Goal: Information Seeking & Learning: Learn about a topic

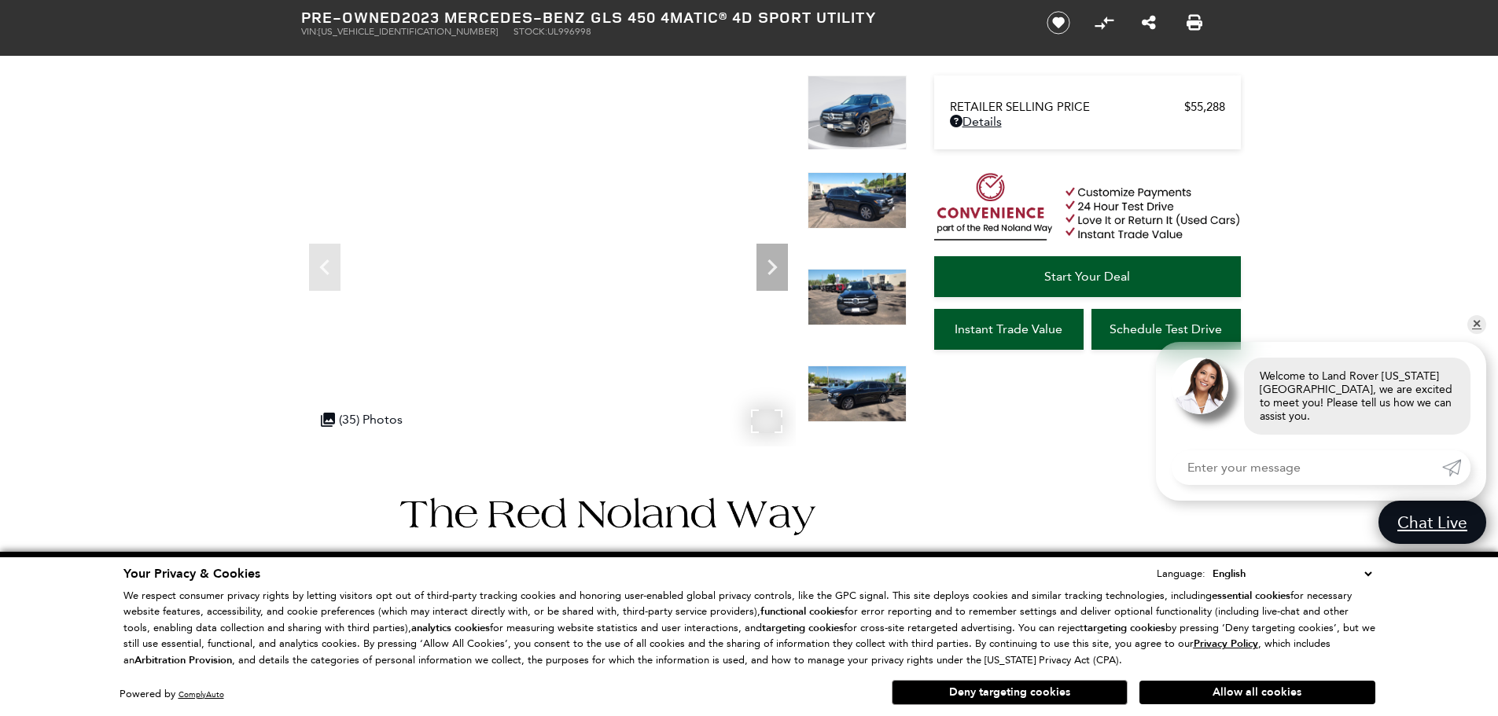
drag, startPoint x: 107, startPoint y: 380, endPoint x: 204, endPoint y: 263, distance: 151.8
click at [387, 421] on div ".cls-1, .cls-3 { fill: #c50033; } .cls-1 { clip-rule: evenodd; } .cls-2 { clip-…" at bounding box center [362, 419] width 98 height 31
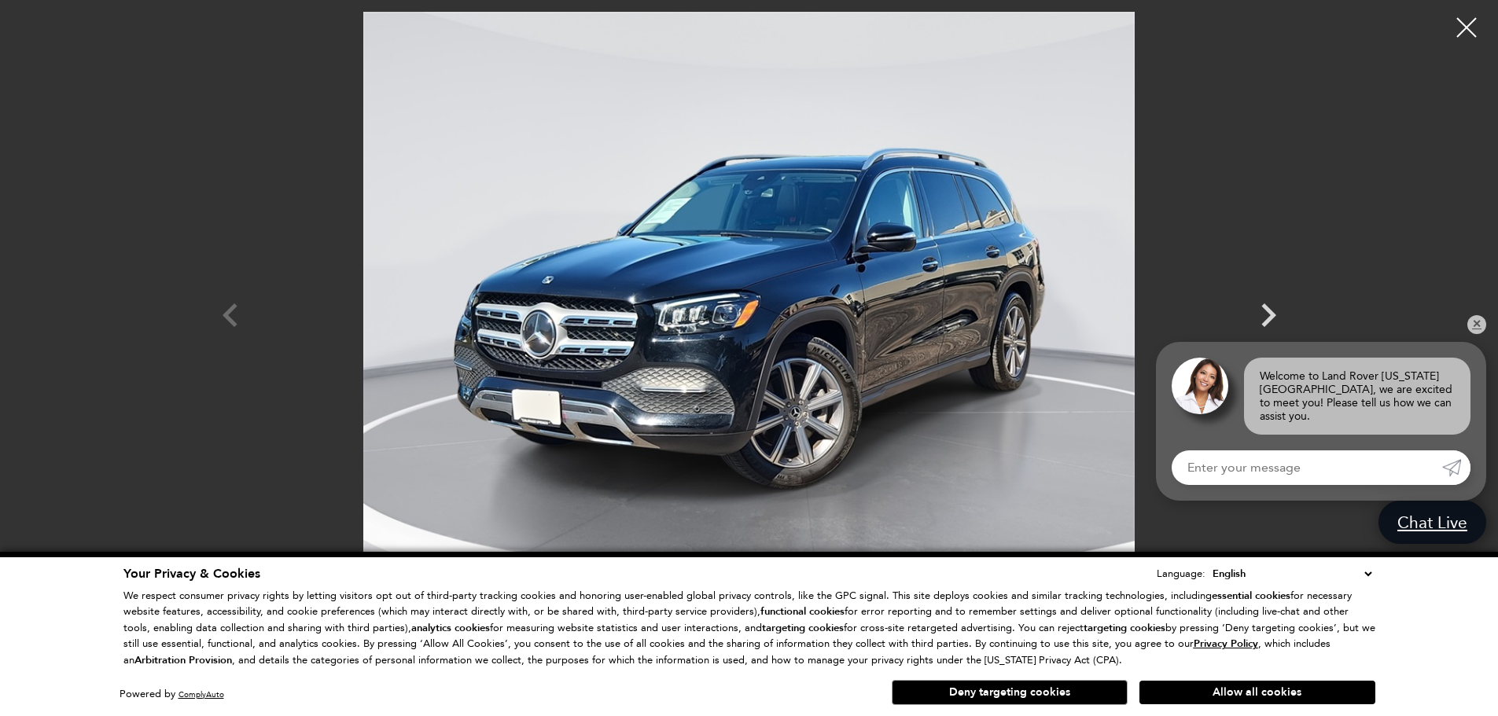
scroll to position [157, 0]
click at [1043, 694] on button "Deny targeting cookies" at bounding box center [1010, 692] width 236 height 25
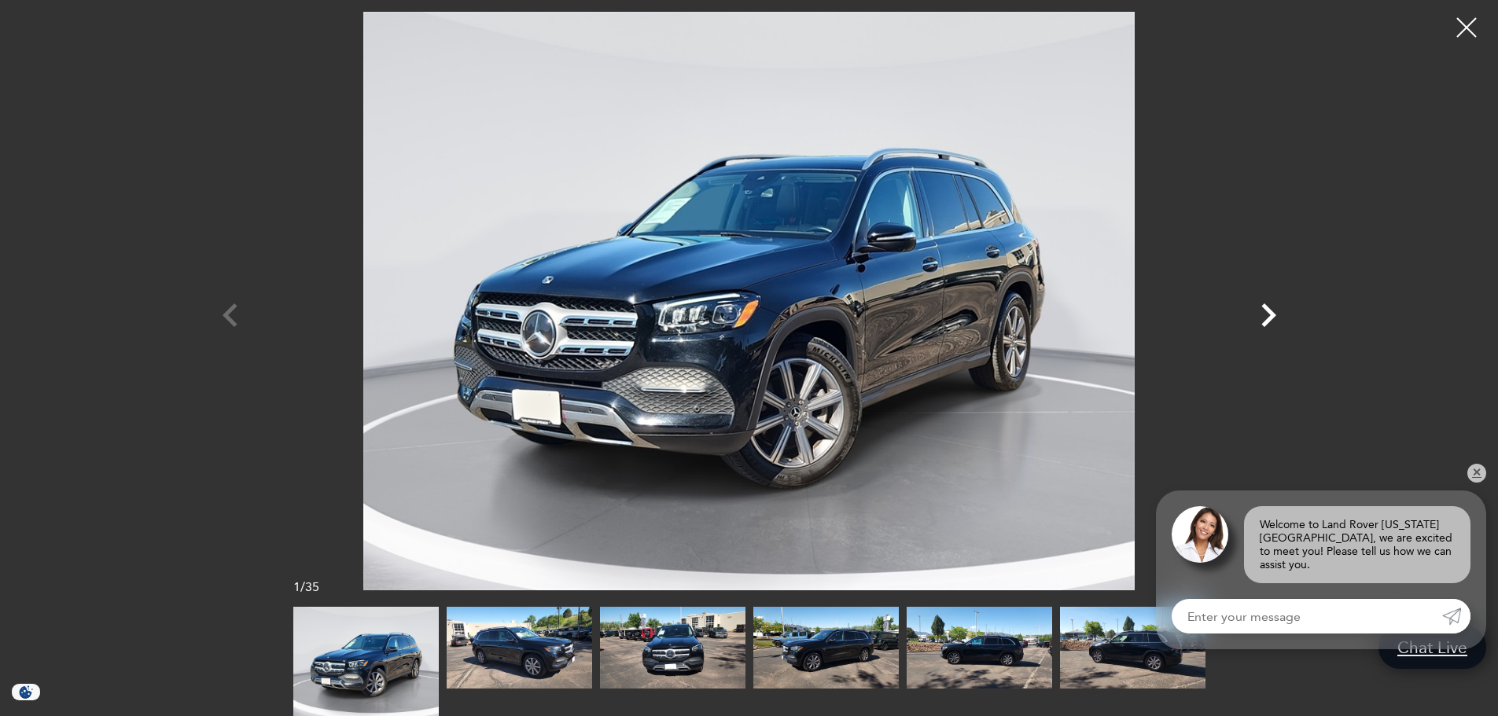
click at [1254, 318] on icon "Next" at bounding box center [1268, 315] width 47 height 47
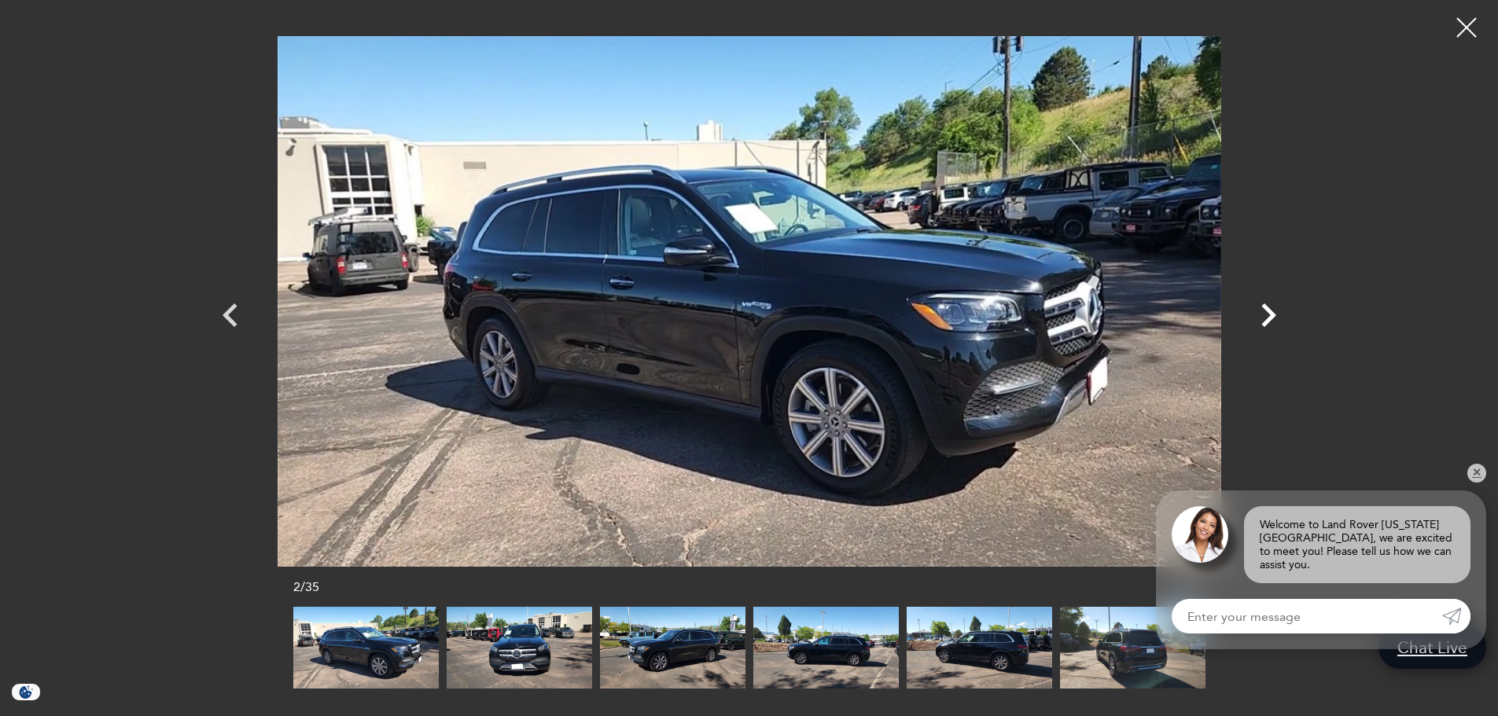
click at [1258, 318] on icon "Next" at bounding box center [1268, 315] width 47 height 47
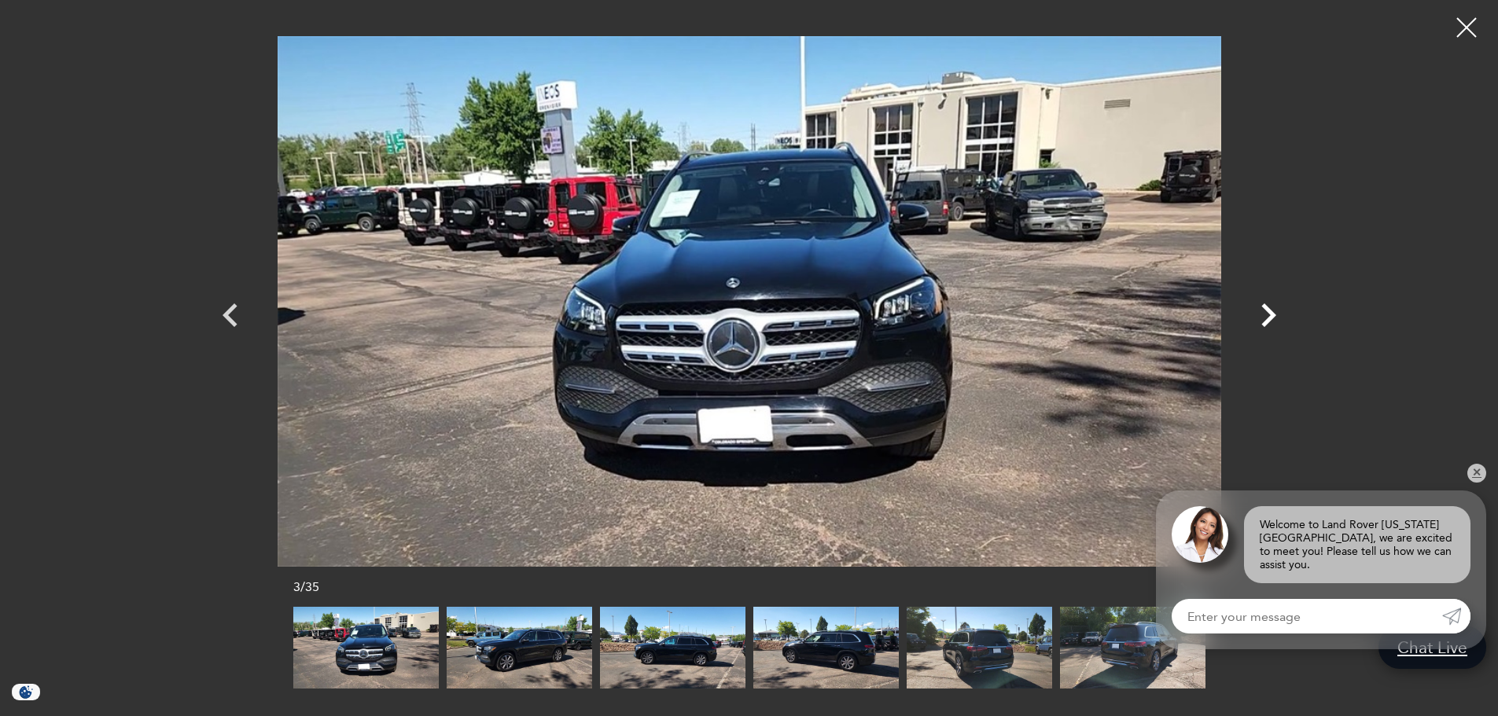
click at [1258, 318] on icon "Next" at bounding box center [1268, 315] width 47 height 47
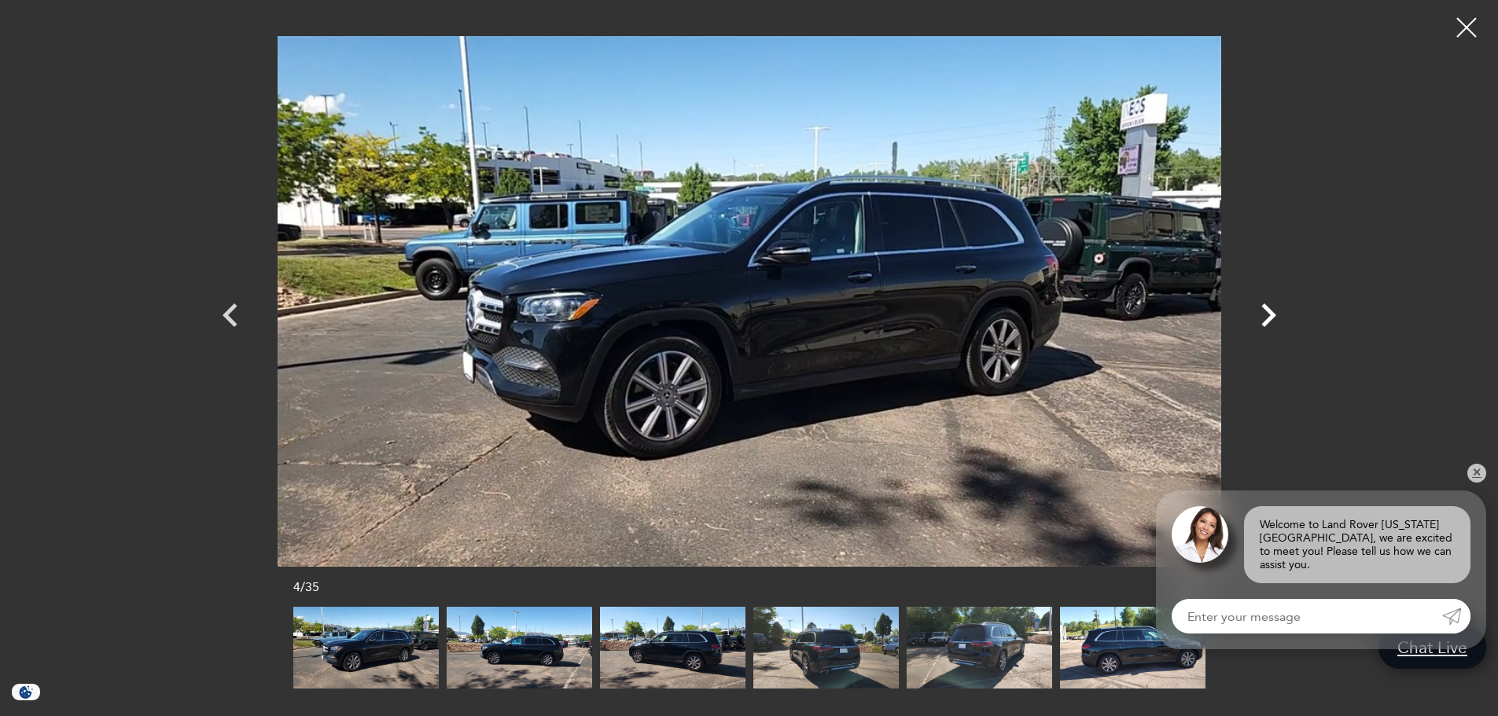
click at [1258, 318] on icon "Next" at bounding box center [1268, 315] width 47 height 47
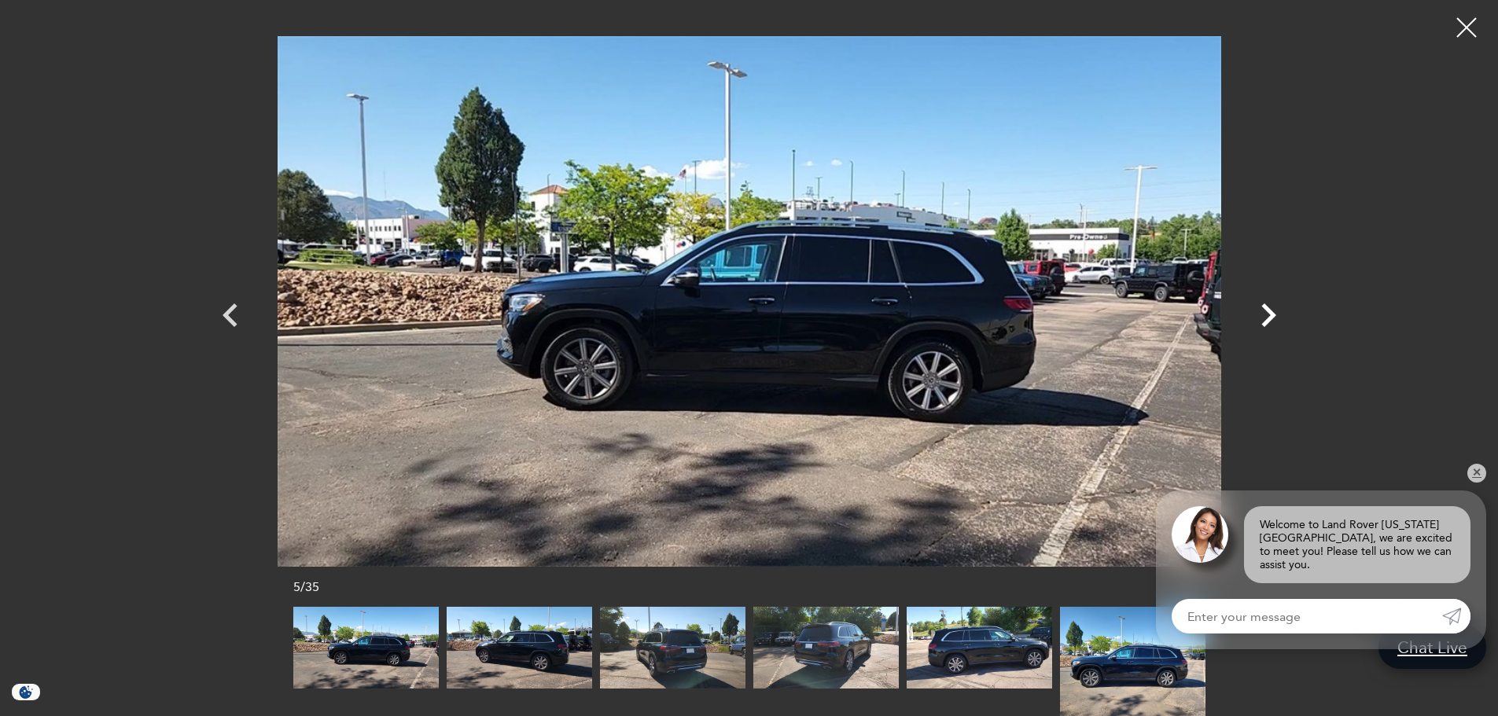
click at [1273, 315] on icon "Next" at bounding box center [1268, 316] width 15 height 24
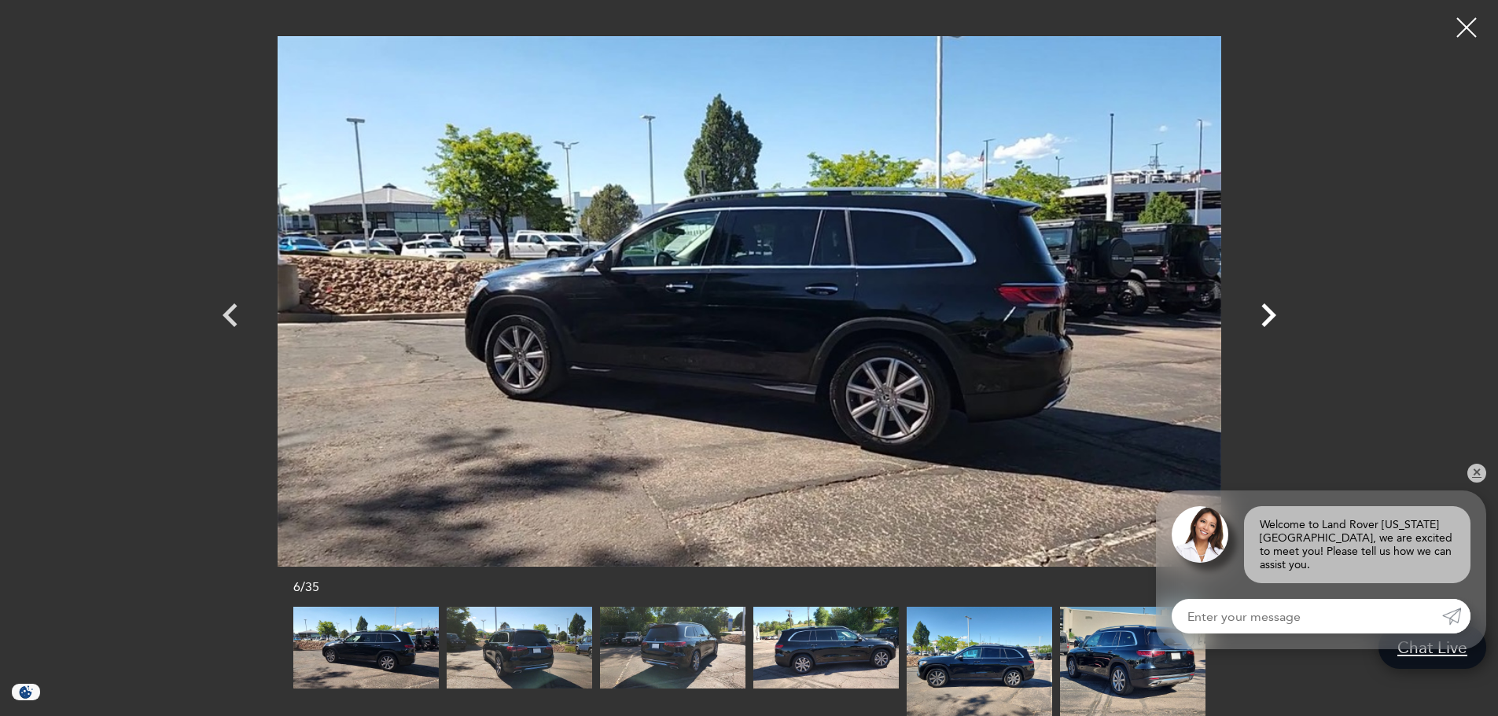
click at [1273, 315] on icon "Next" at bounding box center [1268, 316] width 15 height 24
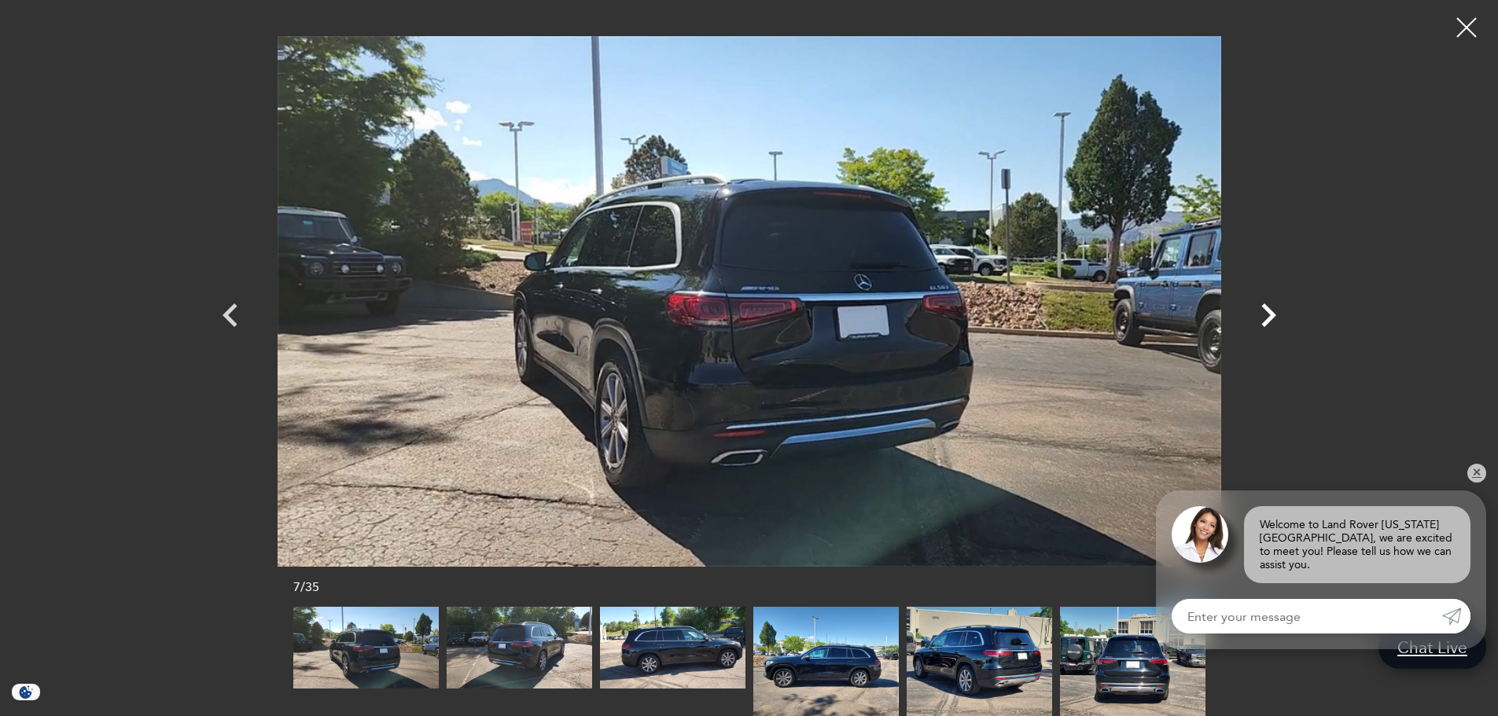
click at [1273, 315] on icon "Next" at bounding box center [1268, 316] width 15 height 24
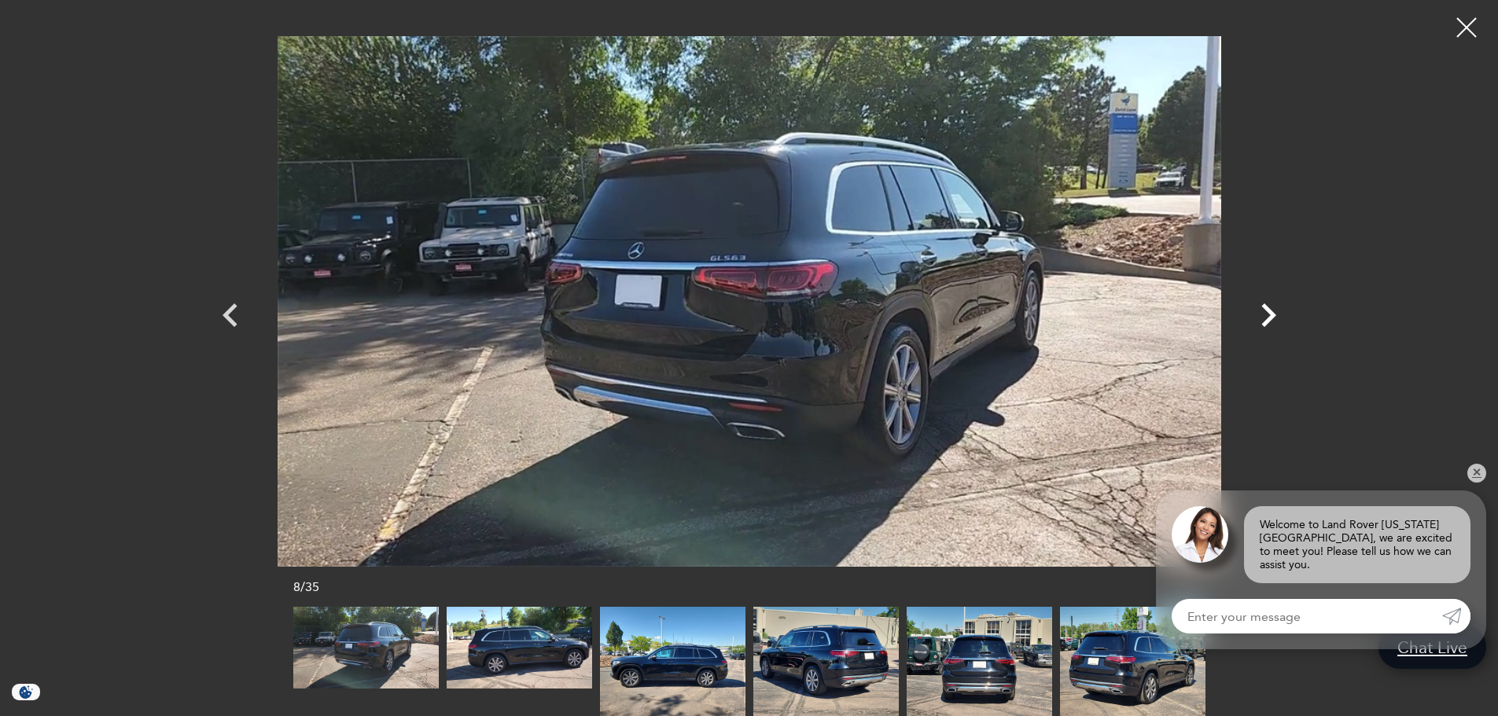
click at [1273, 315] on icon "Next" at bounding box center [1268, 316] width 15 height 24
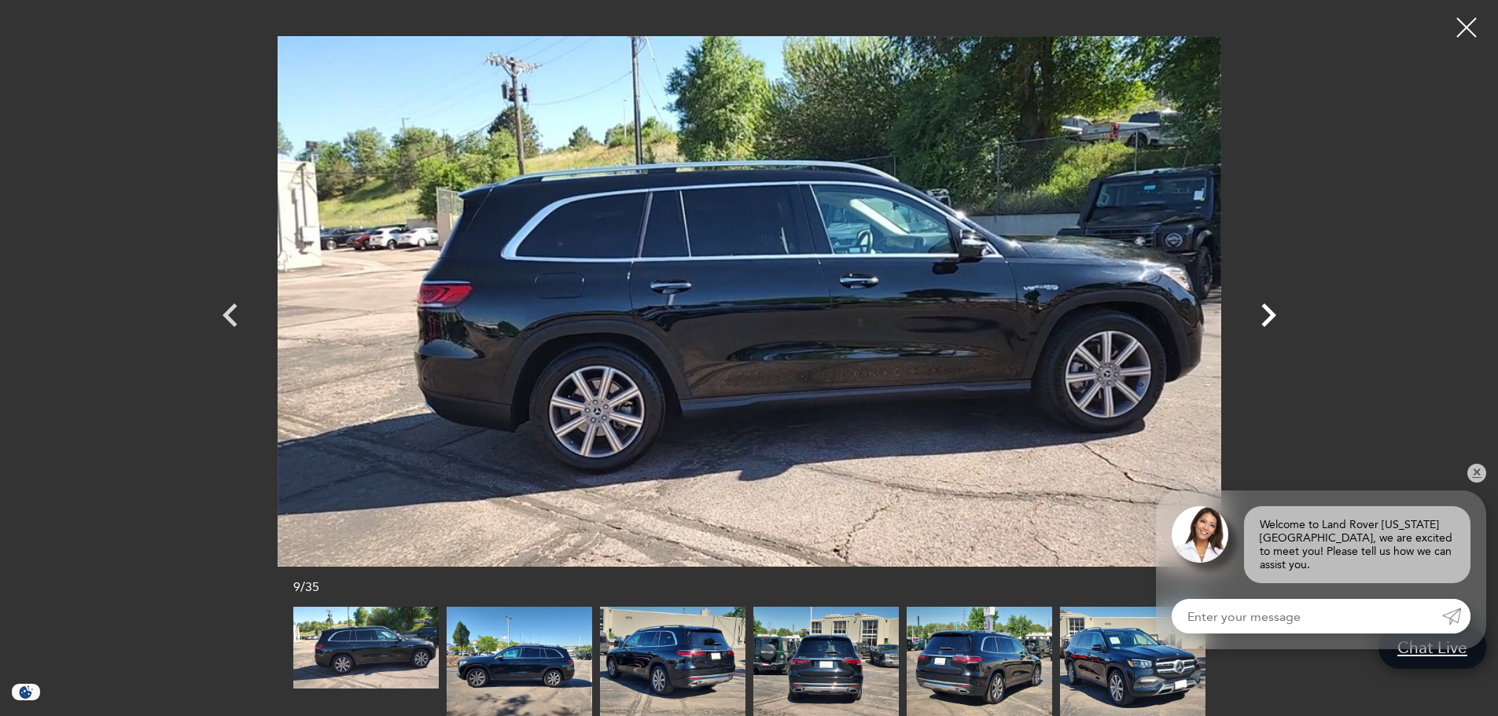
click at [1273, 315] on icon "Next" at bounding box center [1268, 316] width 15 height 24
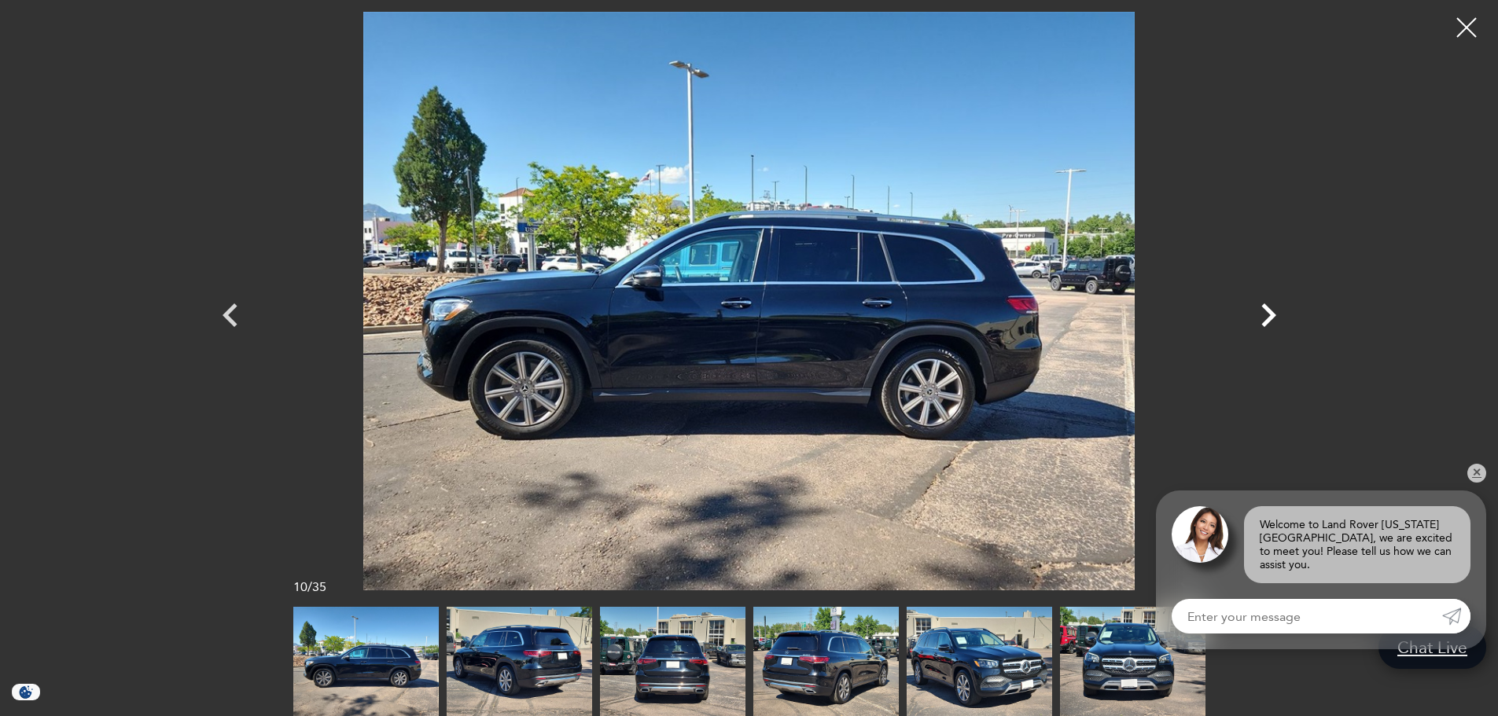
click at [1273, 315] on icon "Next" at bounding box center [1268, 316] width 15 height 24
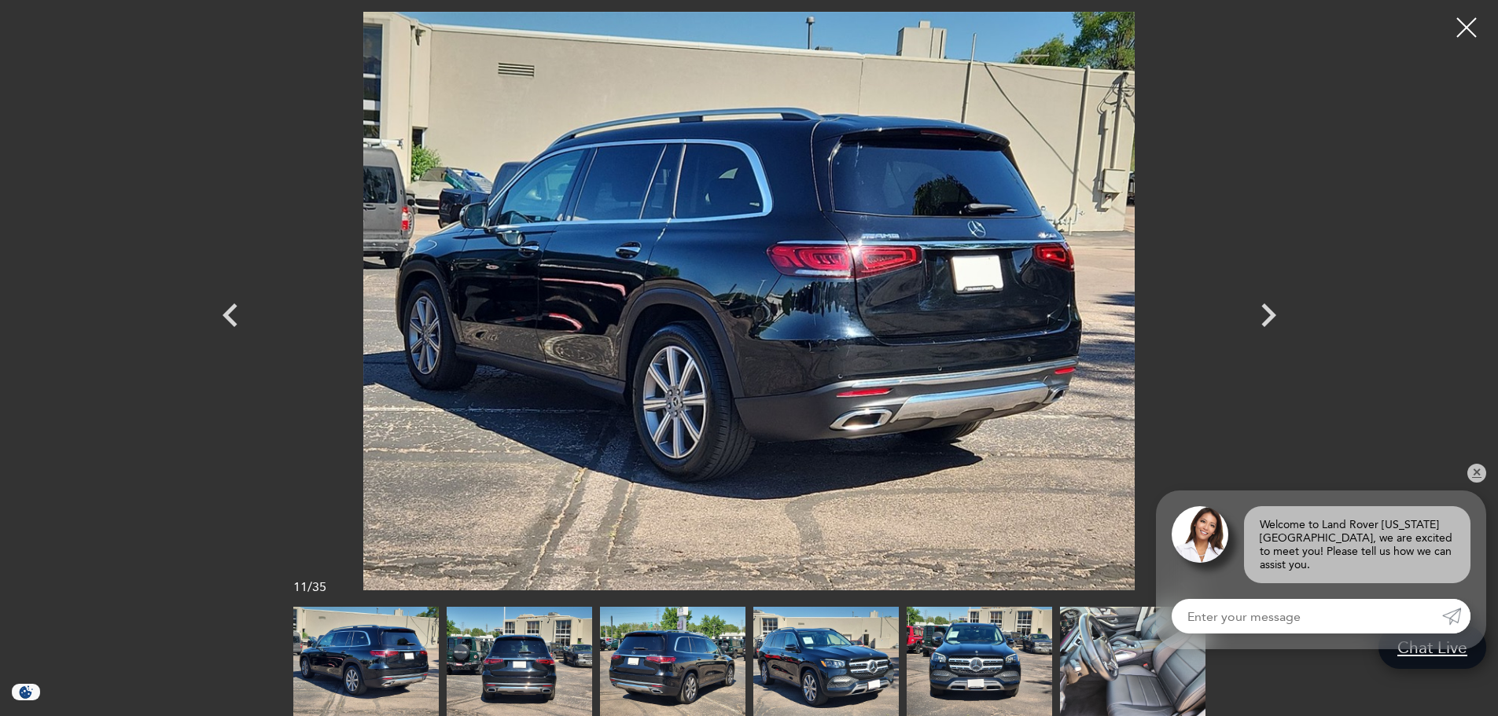
scroll to position [0, 0]
click at [1264, 318] on icon "Next" at bounding box center [1268, 315] width 47 height 47
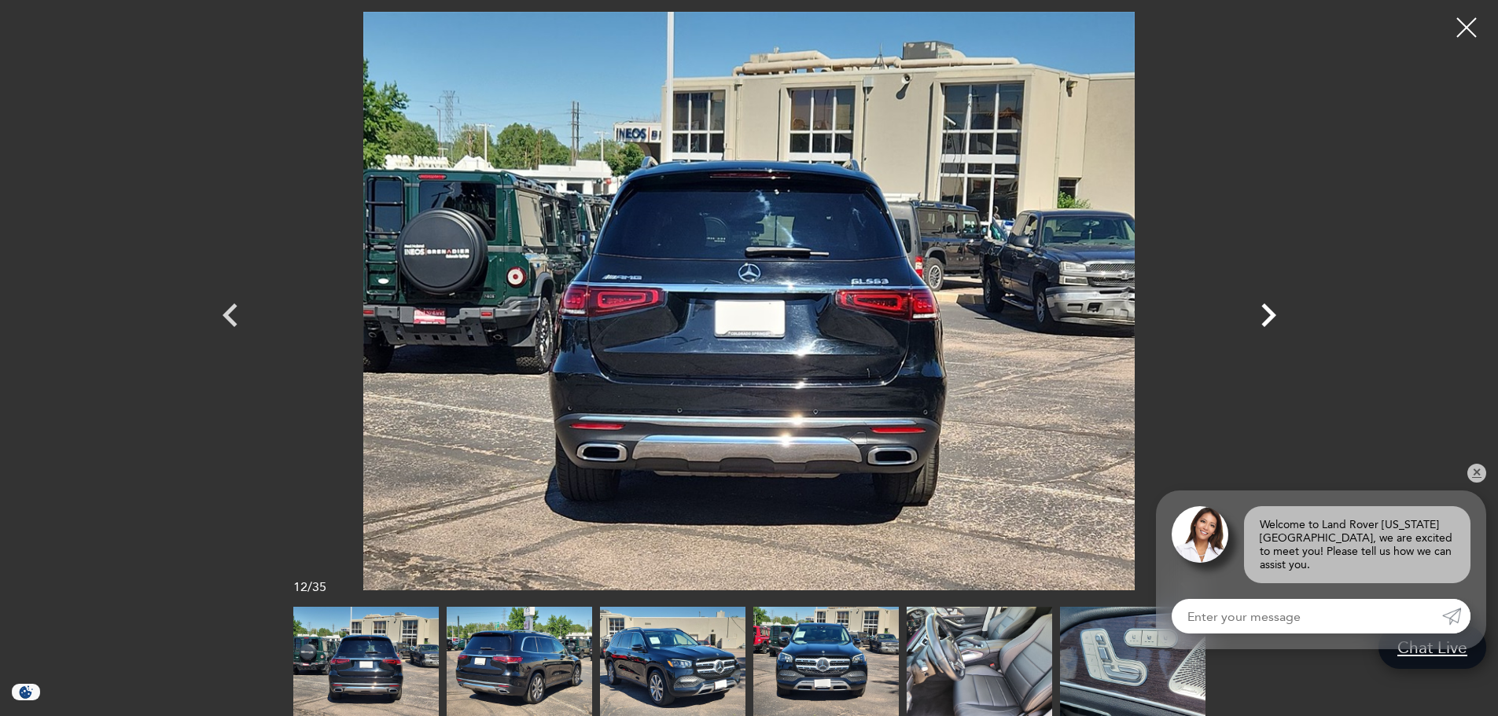
click at [1264, 318] on icon "Next" at bounding box center [1268, 315] width 47 height 47
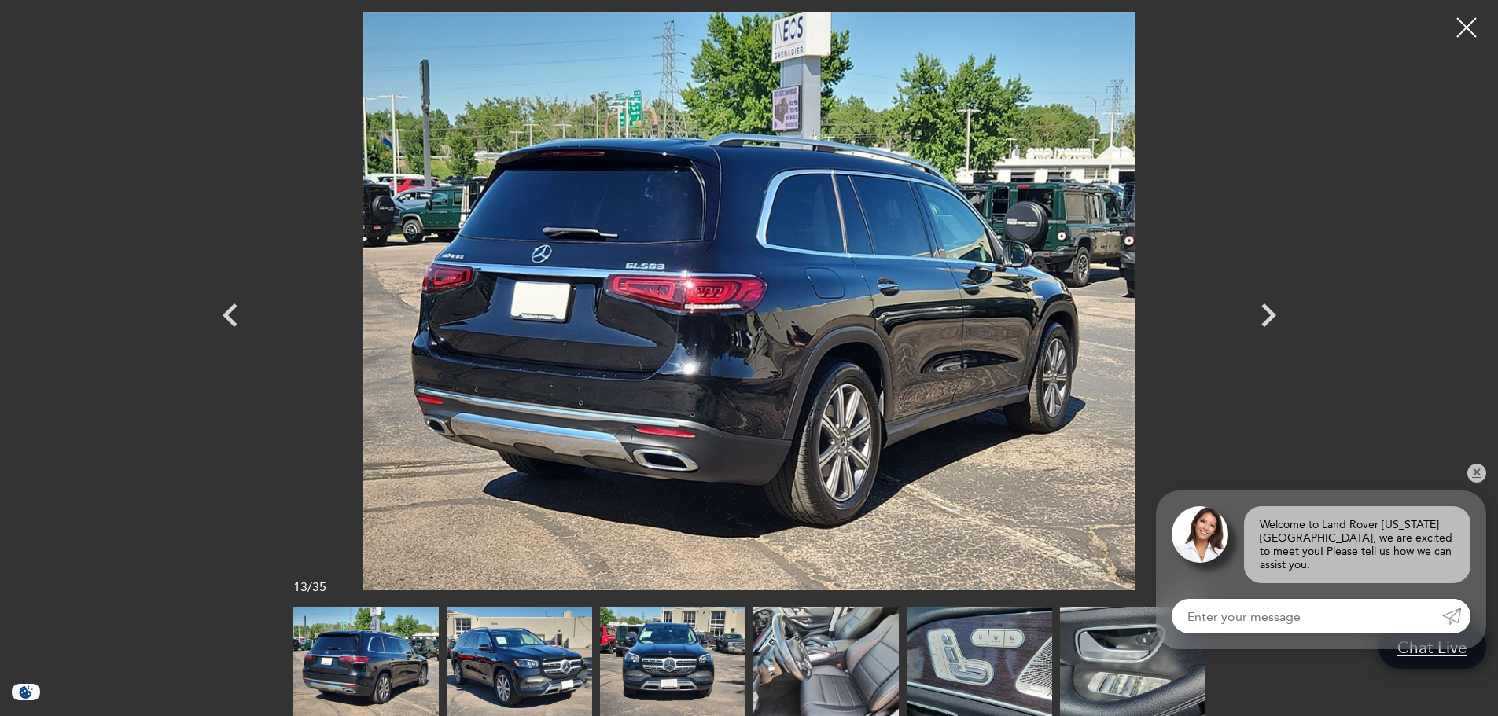
scroll to position [79, 0]
click at [1272, 311] on icon "Next" at bounding box center [1268, 316] width 15 height 24
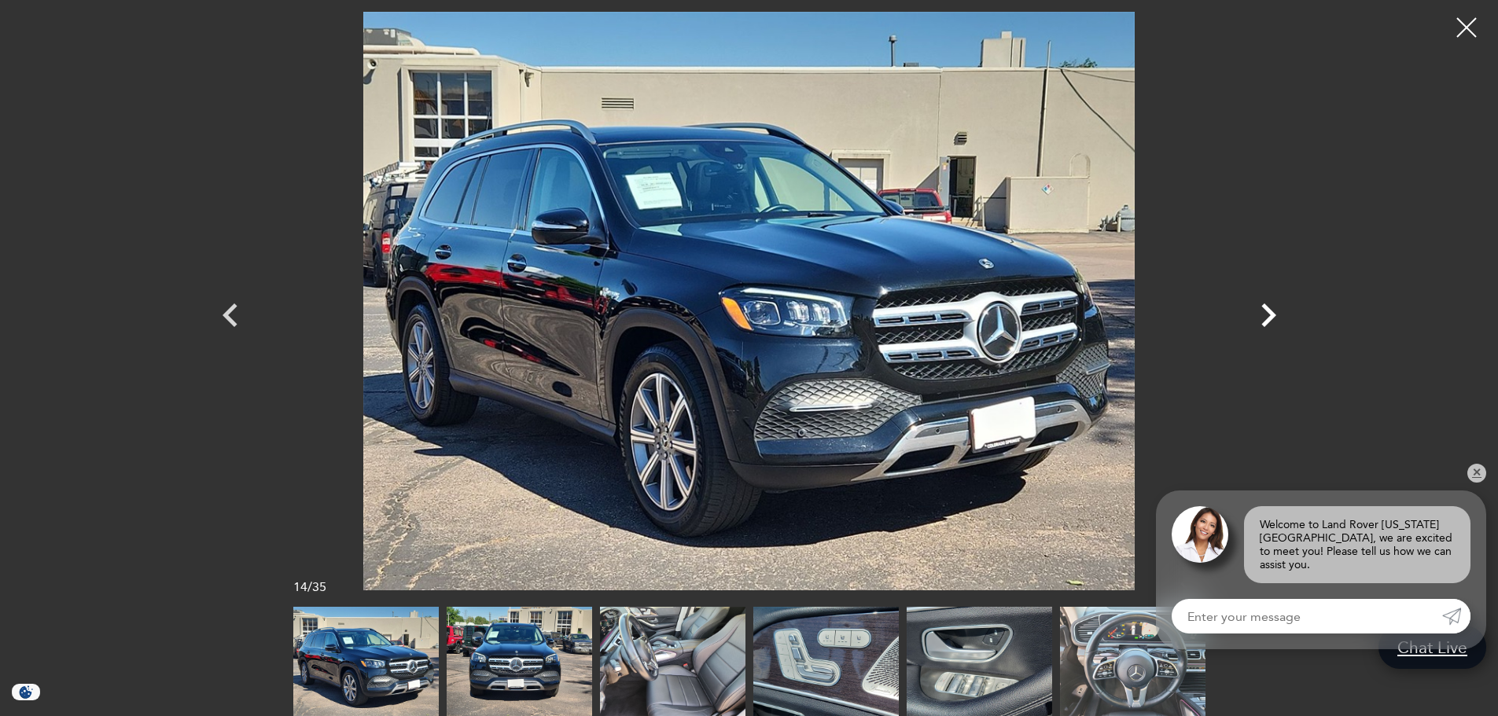
click at [1272, 311] on icon "Next" at bounding box center [1268, 316] width 15 height 24
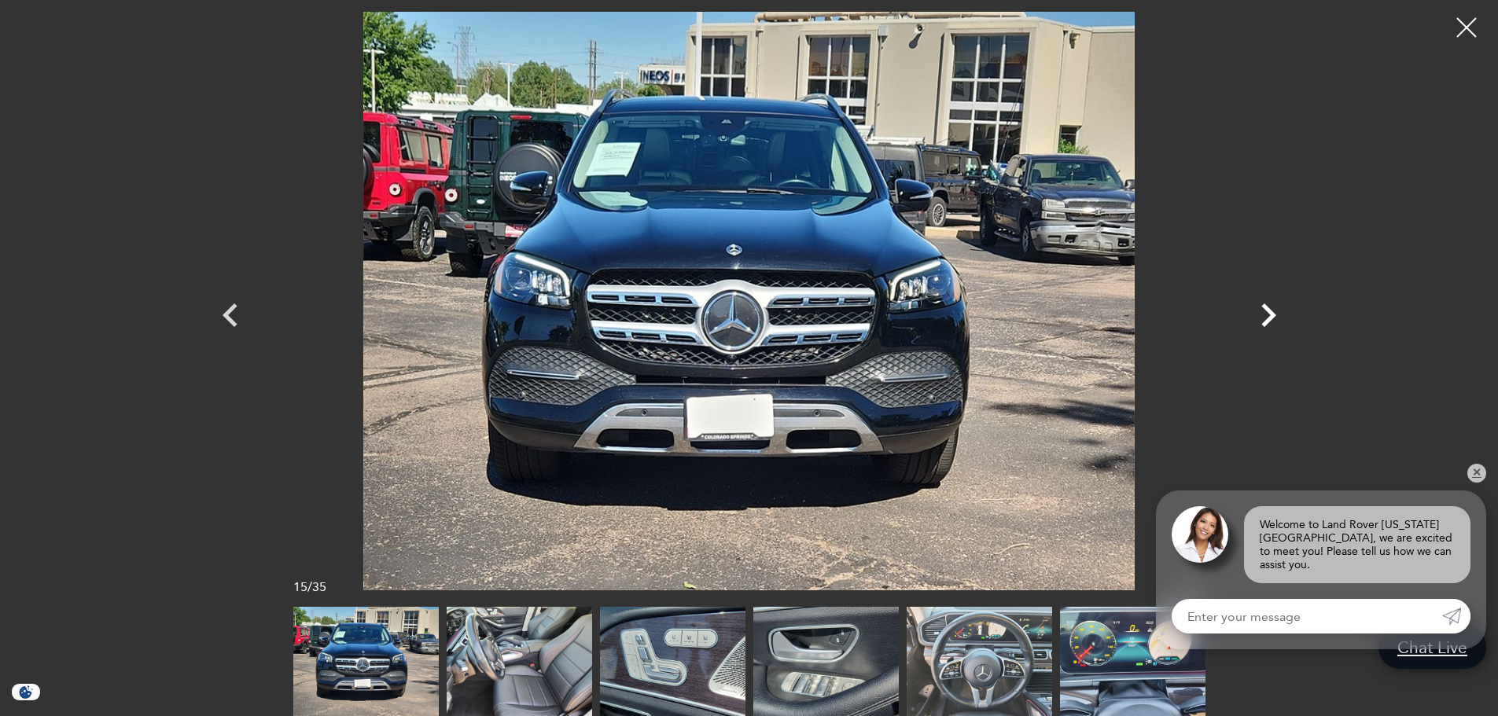
click at [1272, 311] on icon "Next" at bounding box center [1268, 316] width 15 height 24
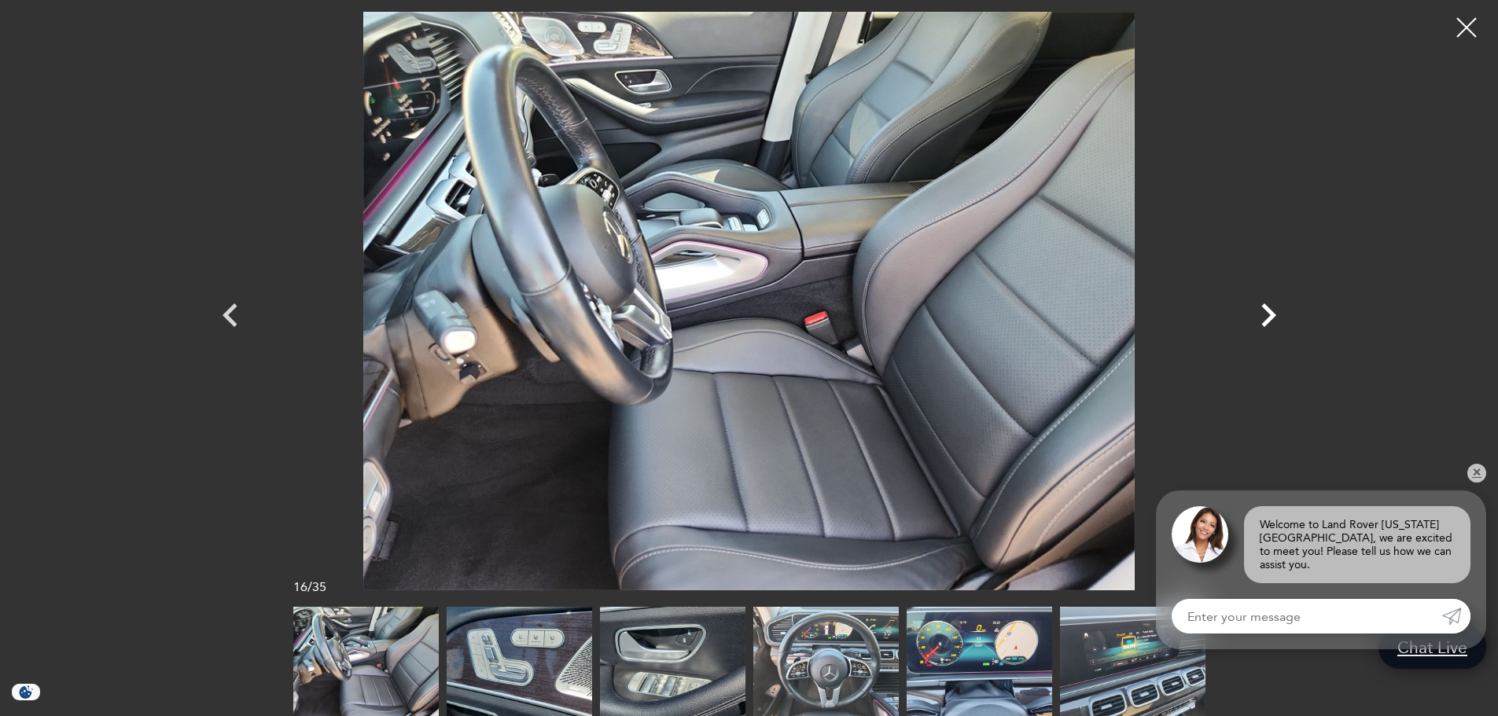
click at [1273, 318] on icon "Next" at bounding box center [1268, 316] width 15 height 24
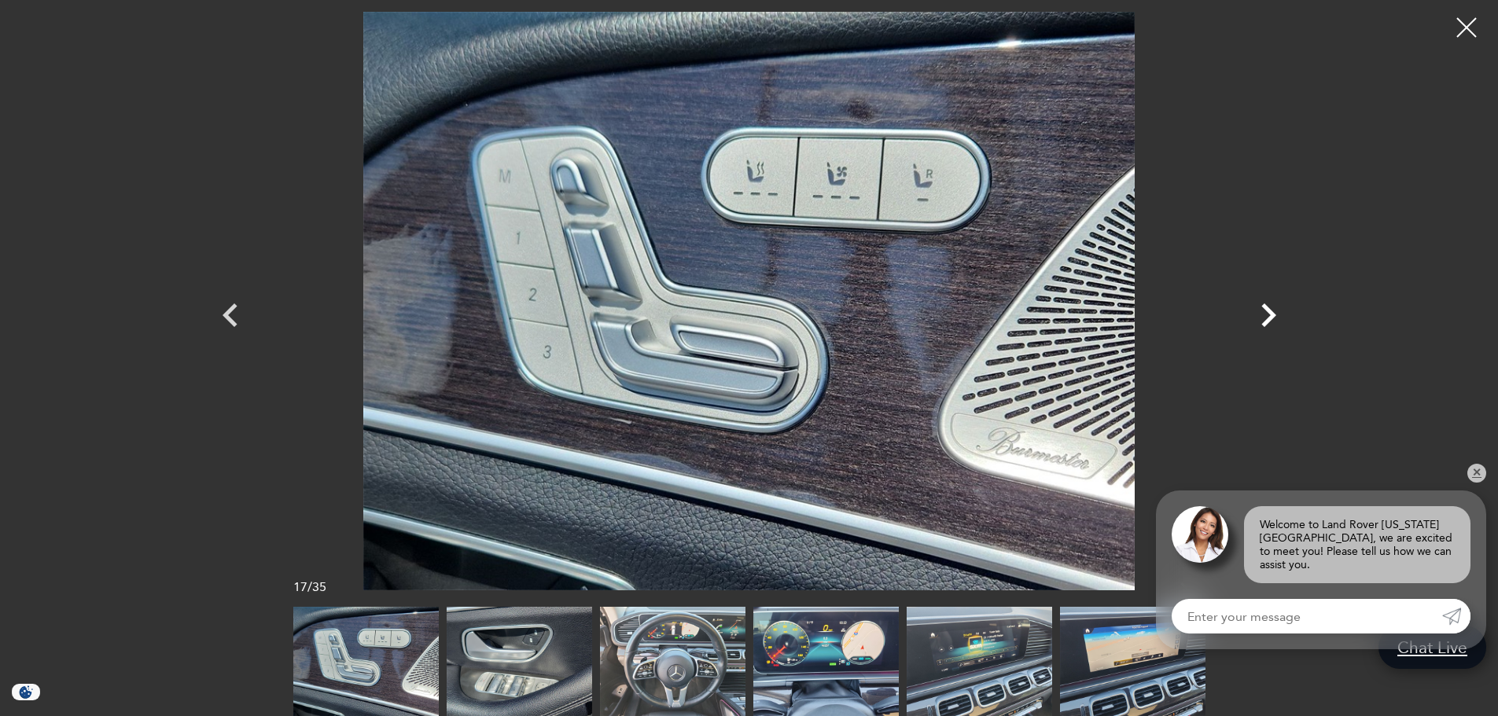
click at [1273, 318] on icon "Next" at bounding box center [1268, 316] width 15 height 24
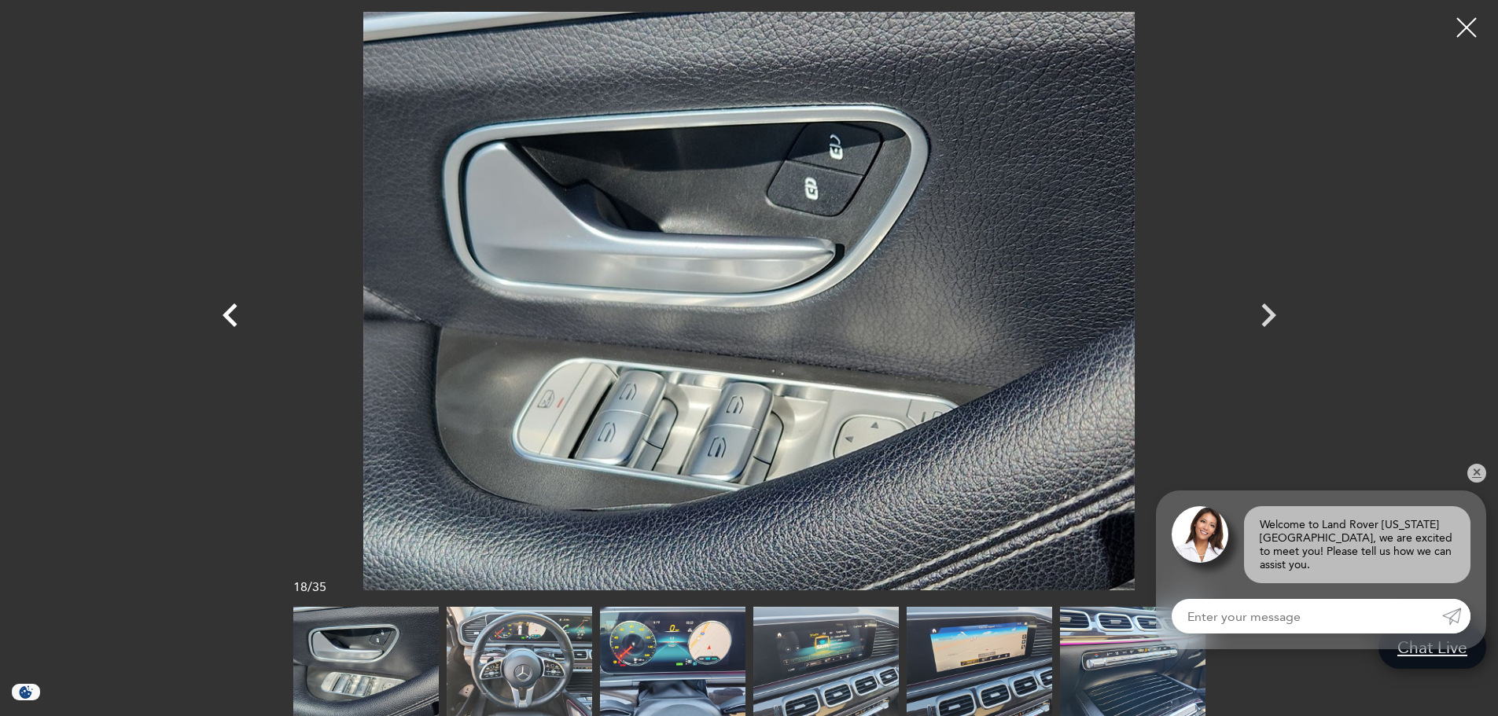
click at [230, 327] on icon "Previous" at bounding box center [230, 315] width 47 height 47
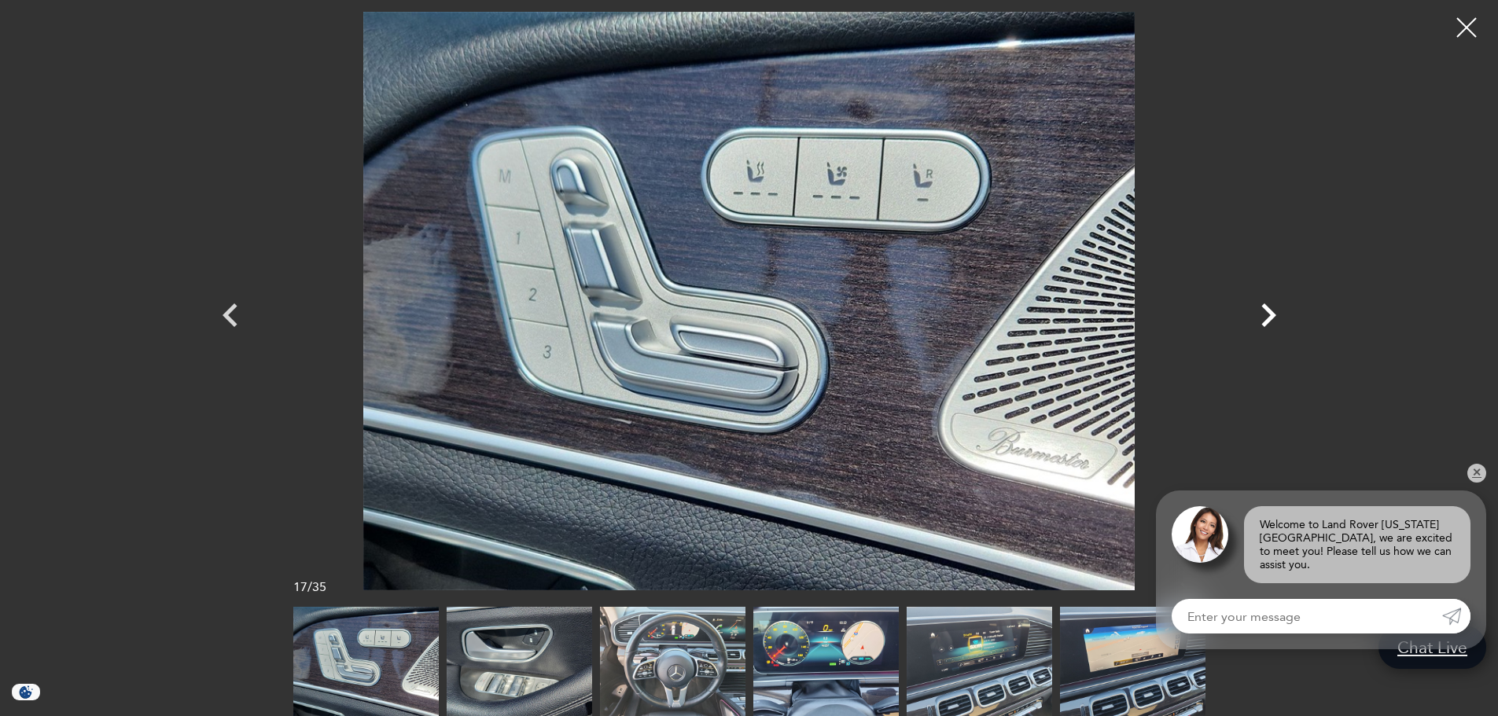
click at [1269, 315] on icon "Next" at bounding box center [1268, 315] width 47 height 47
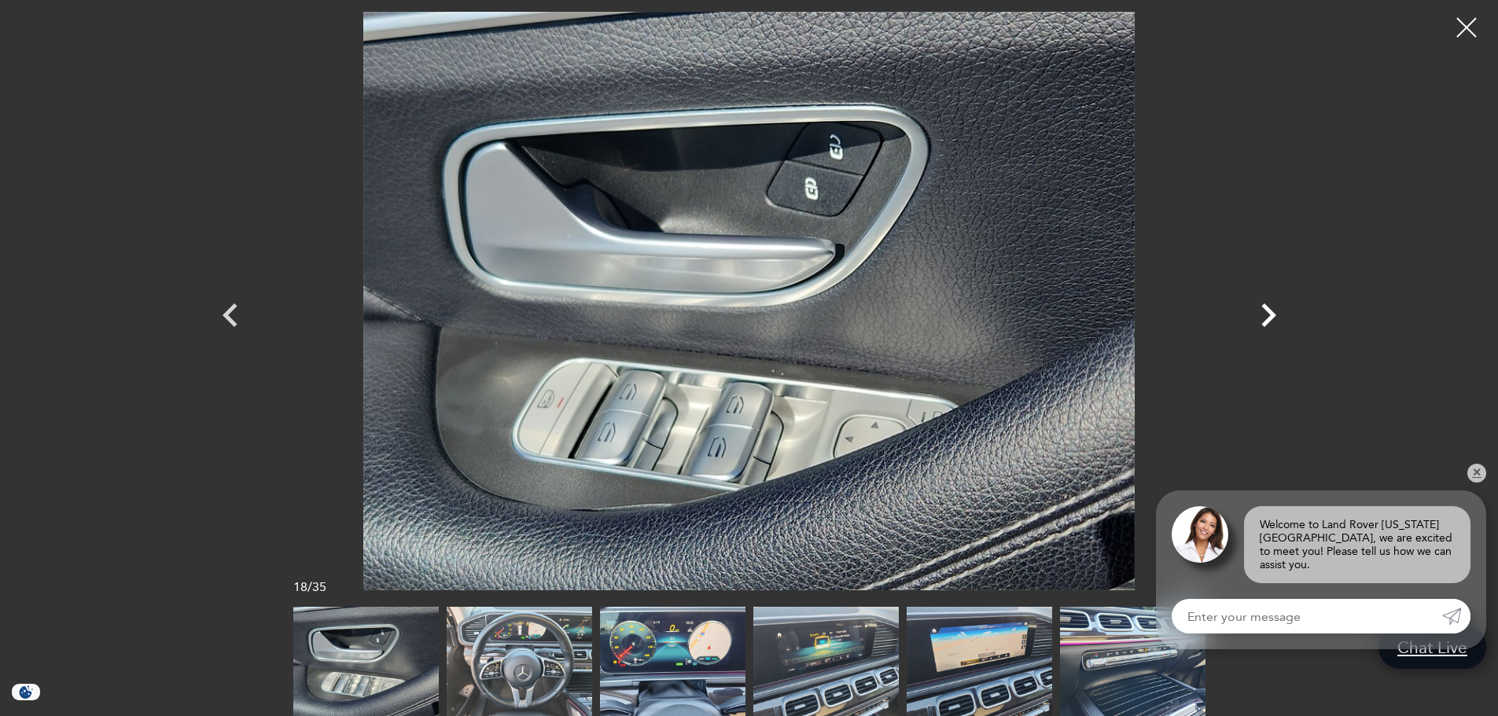
click at [1270, 314] on icon "Next" at bounding box center [1268, 316] width 15 height 24
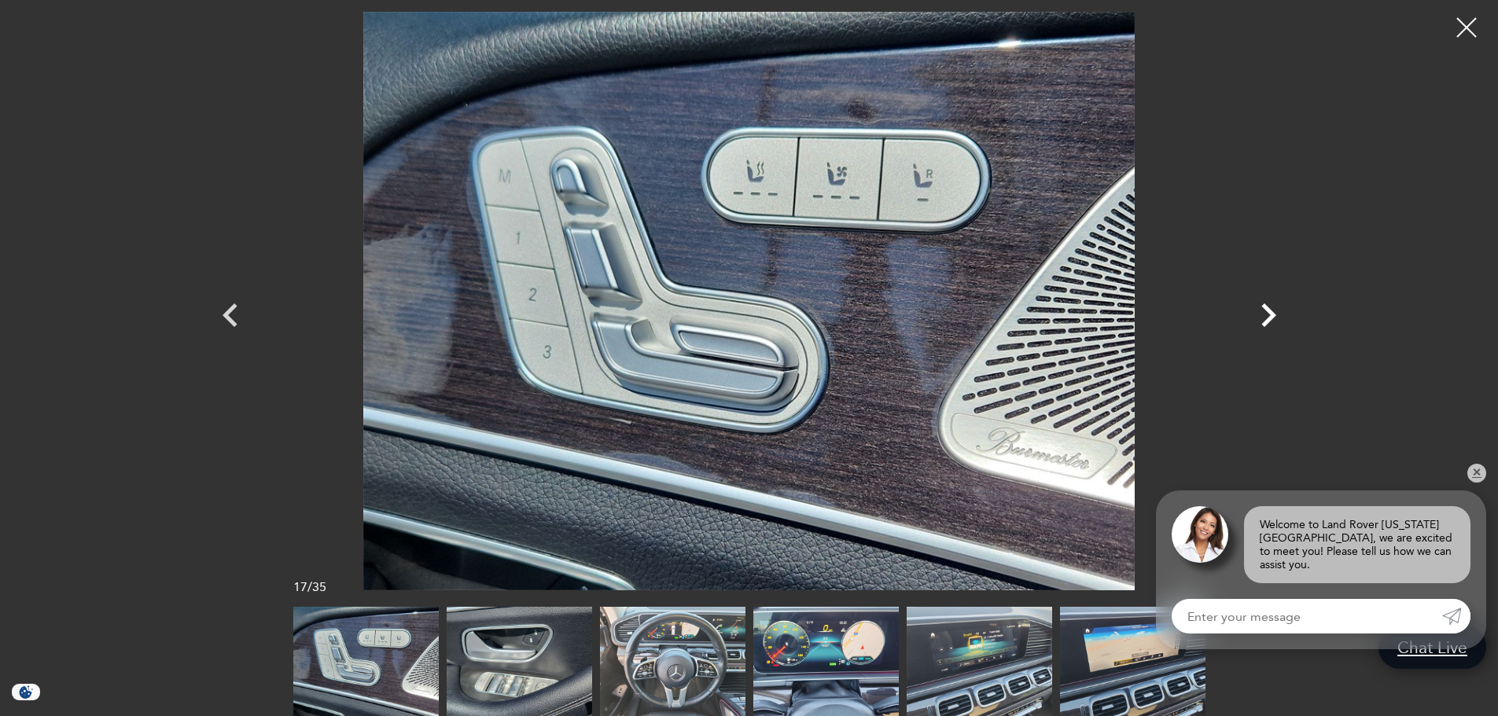
click at [1272, 311] on icon "Next" at bounding box center [1268, 315] width 47 height 47
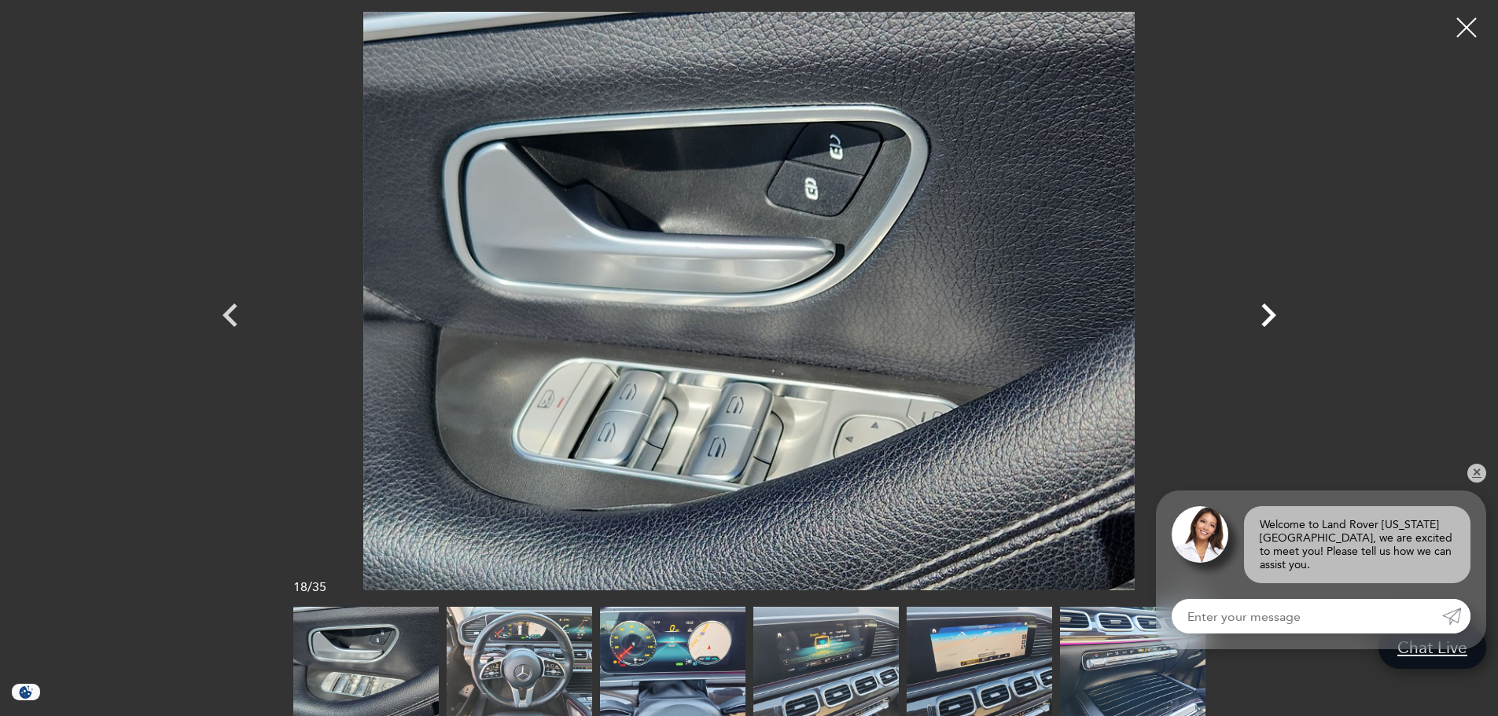
click at [1274, 311] on icon "Next" at bounding box center [1268, 315] width 47 height 47
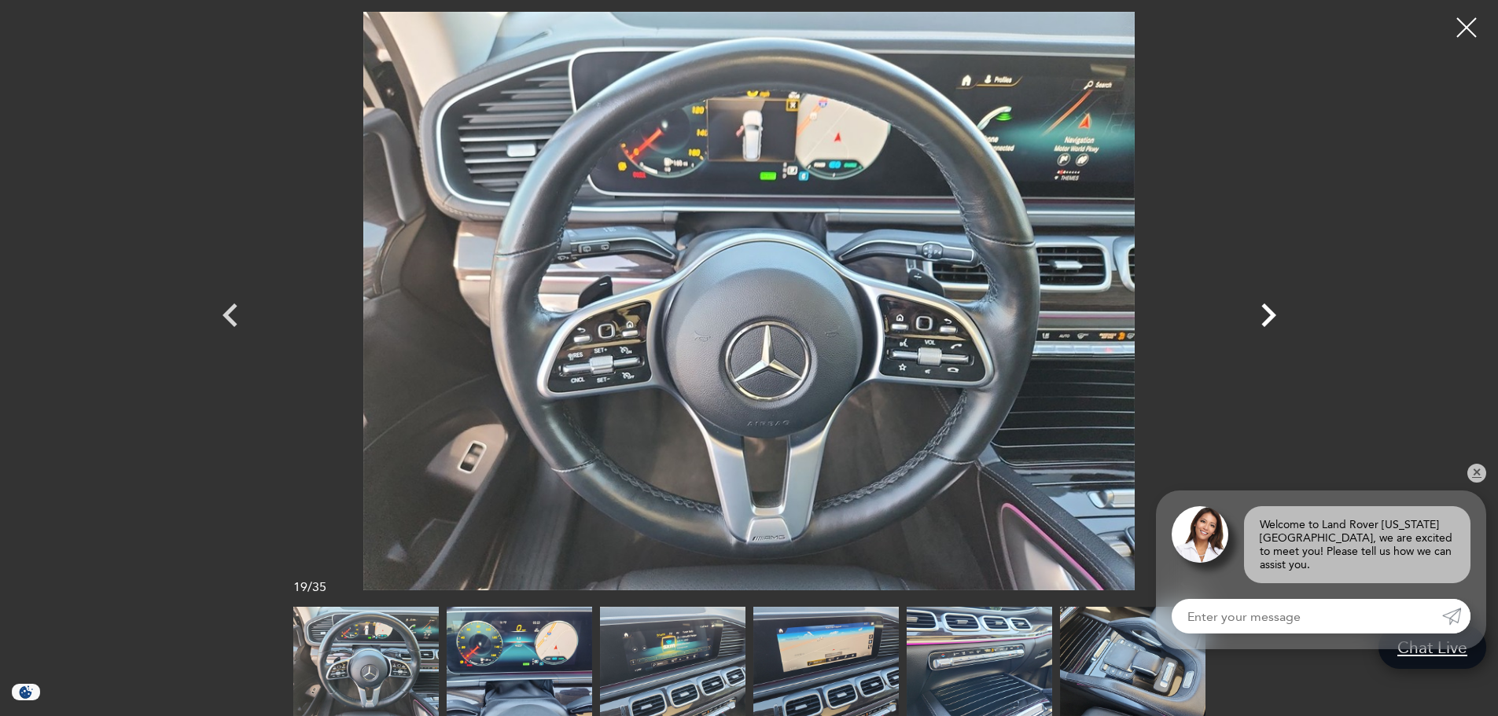
click at [1274, 311] on icon "Next" at bounding box center [1268, 315] width 47 height 47
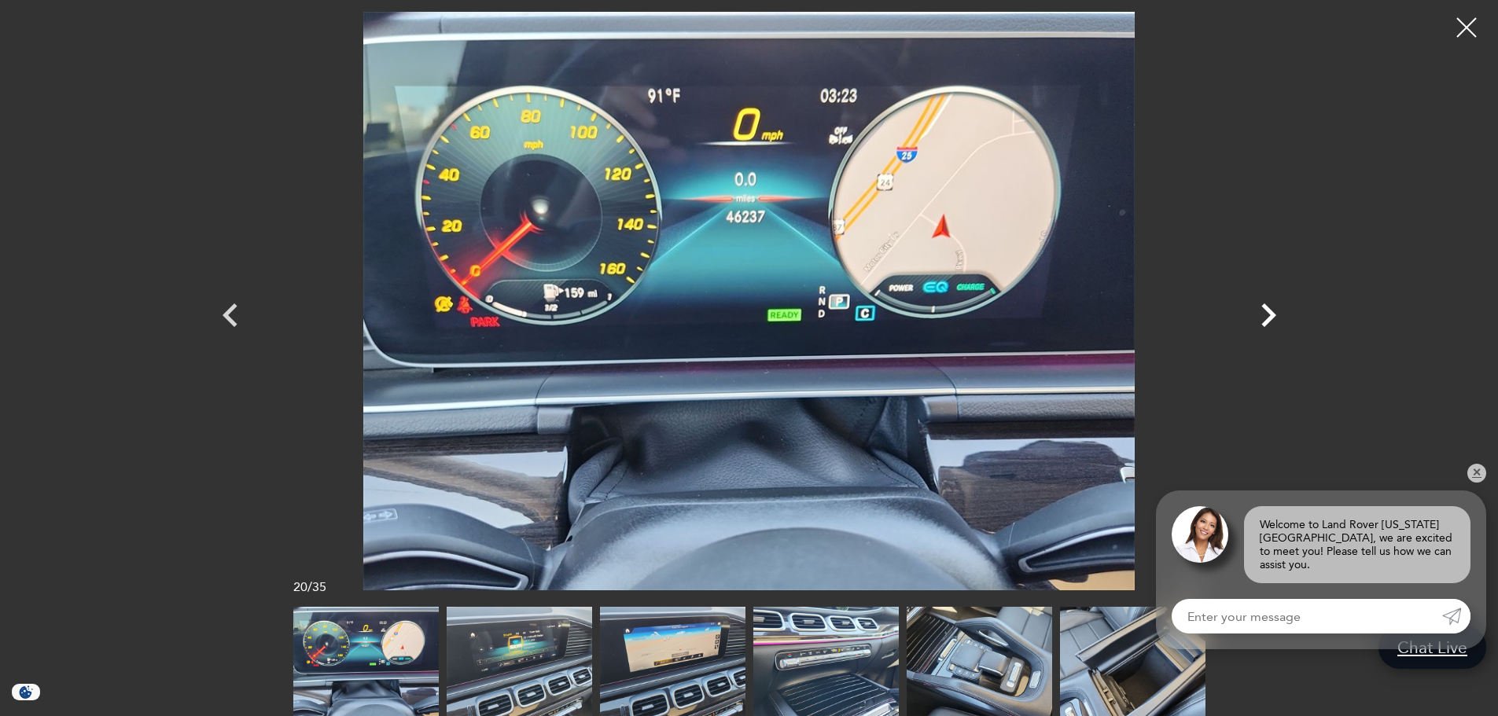
click at [1253, 300] on icon "Next" at bounding box center [1268, 315] width 47 height 47
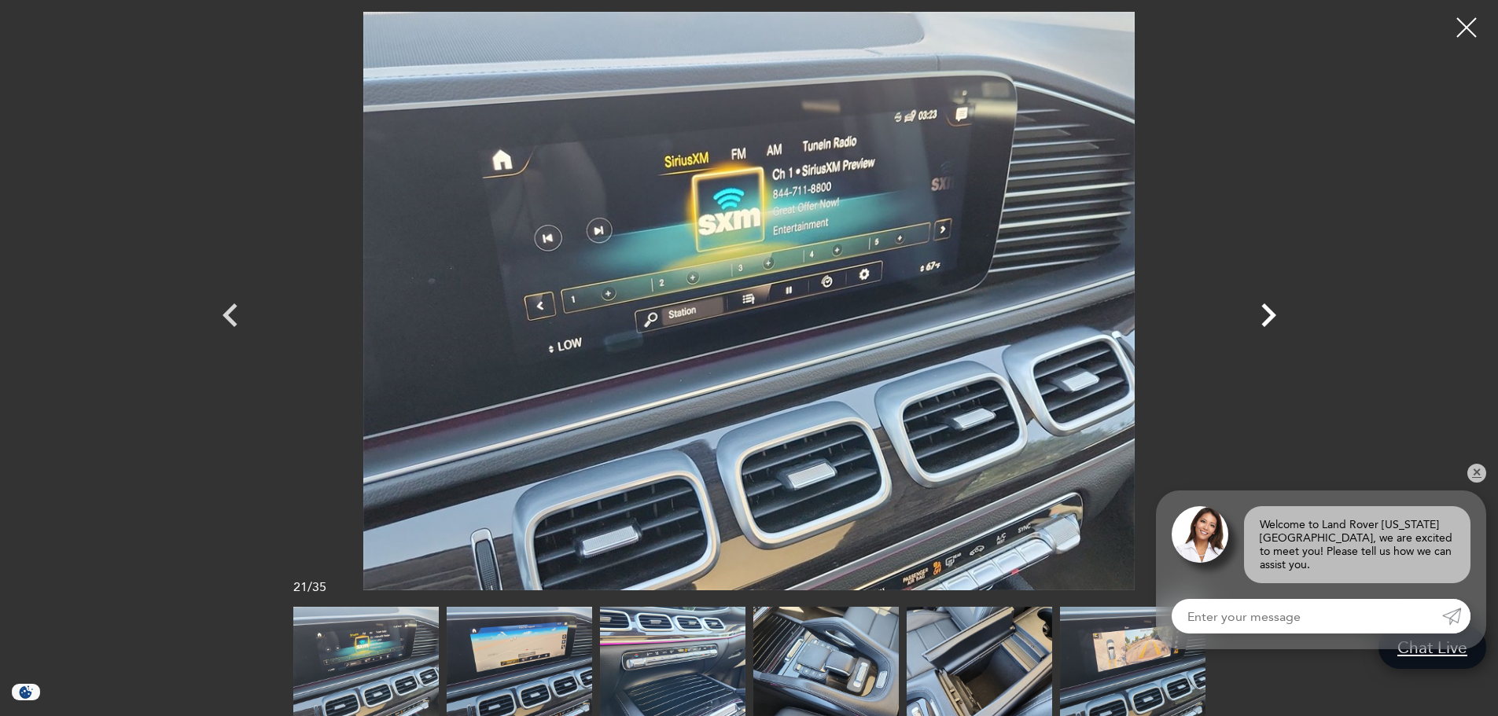
click at [1289, 311] on icon "Next" at bounding box center [1268, 315] width 47 height 47
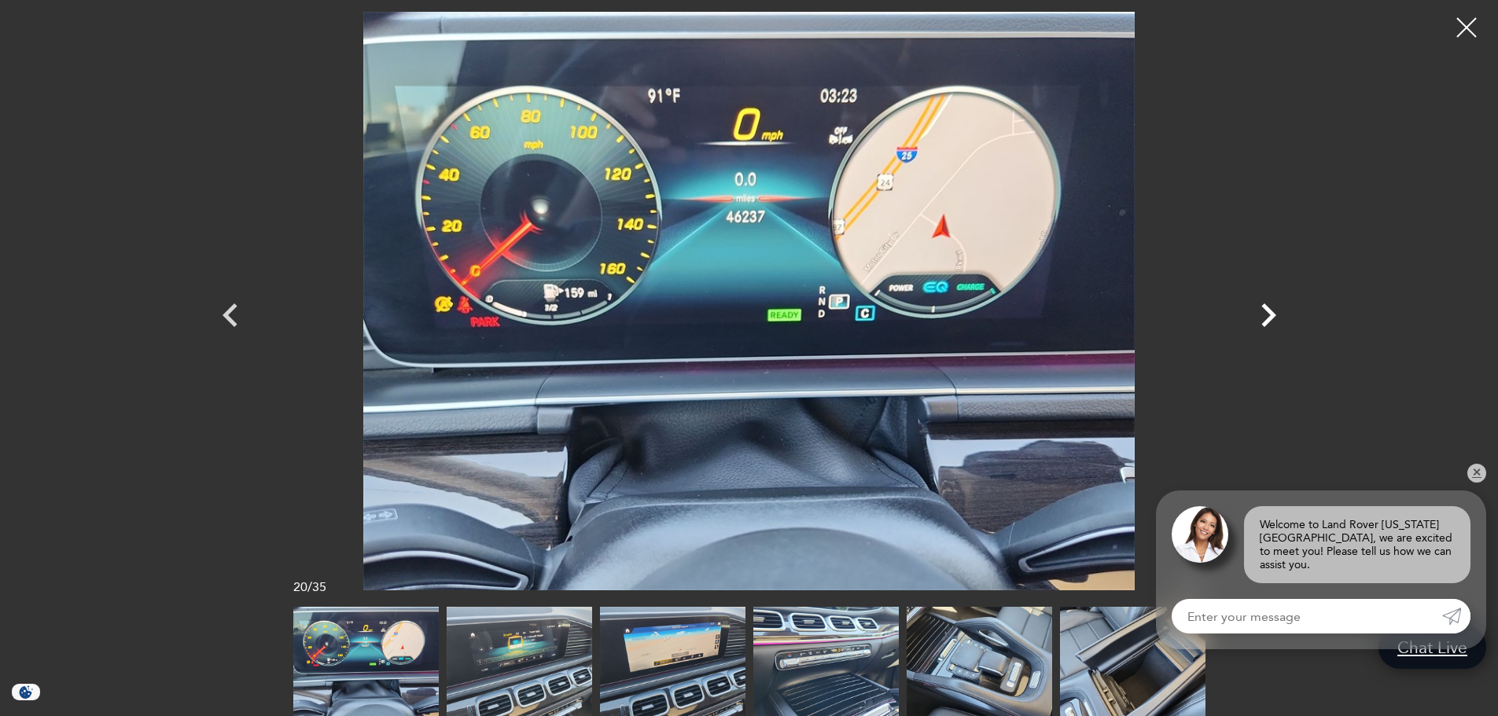
click at [1259, 318] on icon "Next" at bounding box center [1268, 315] width 47 height 47
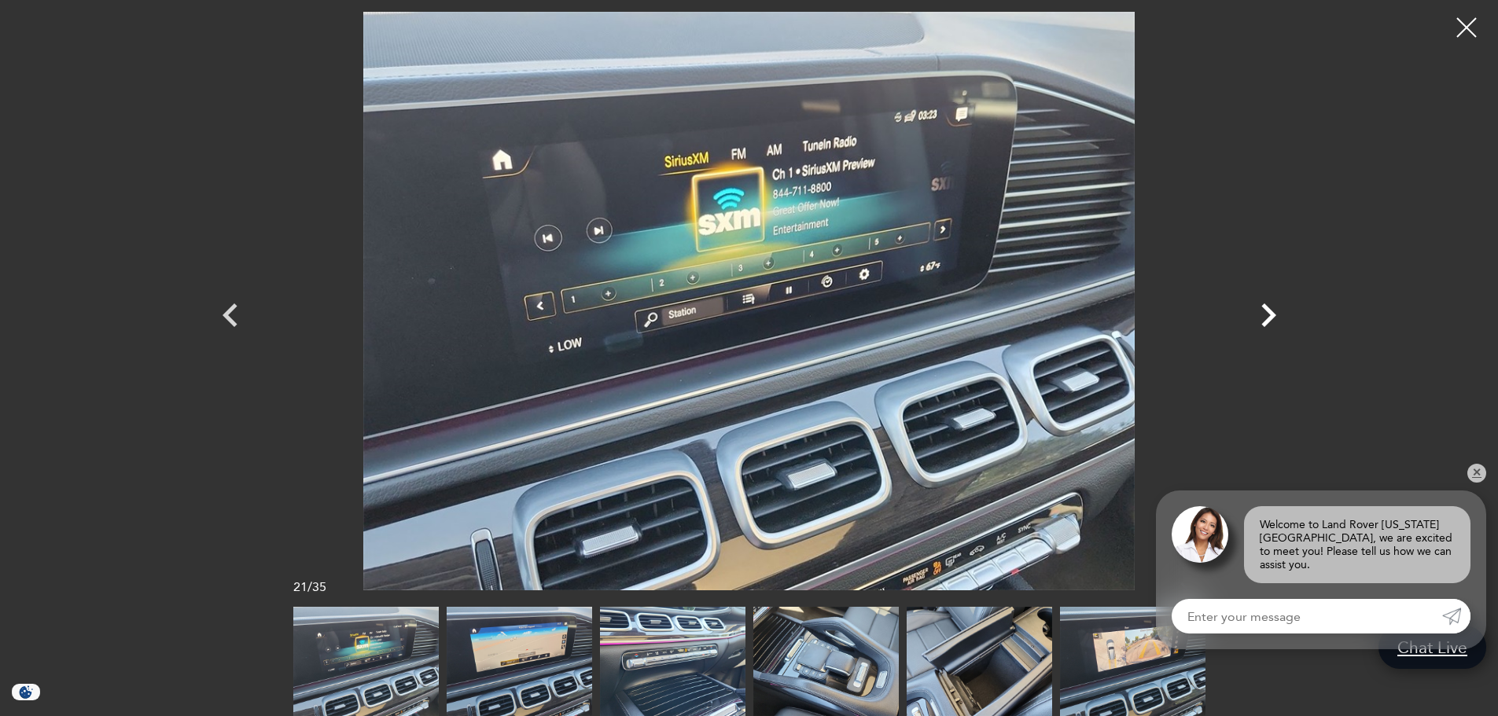
click at [1259, 318] on icon "Next" at bounding box center [1268, 315] width 47 height 47
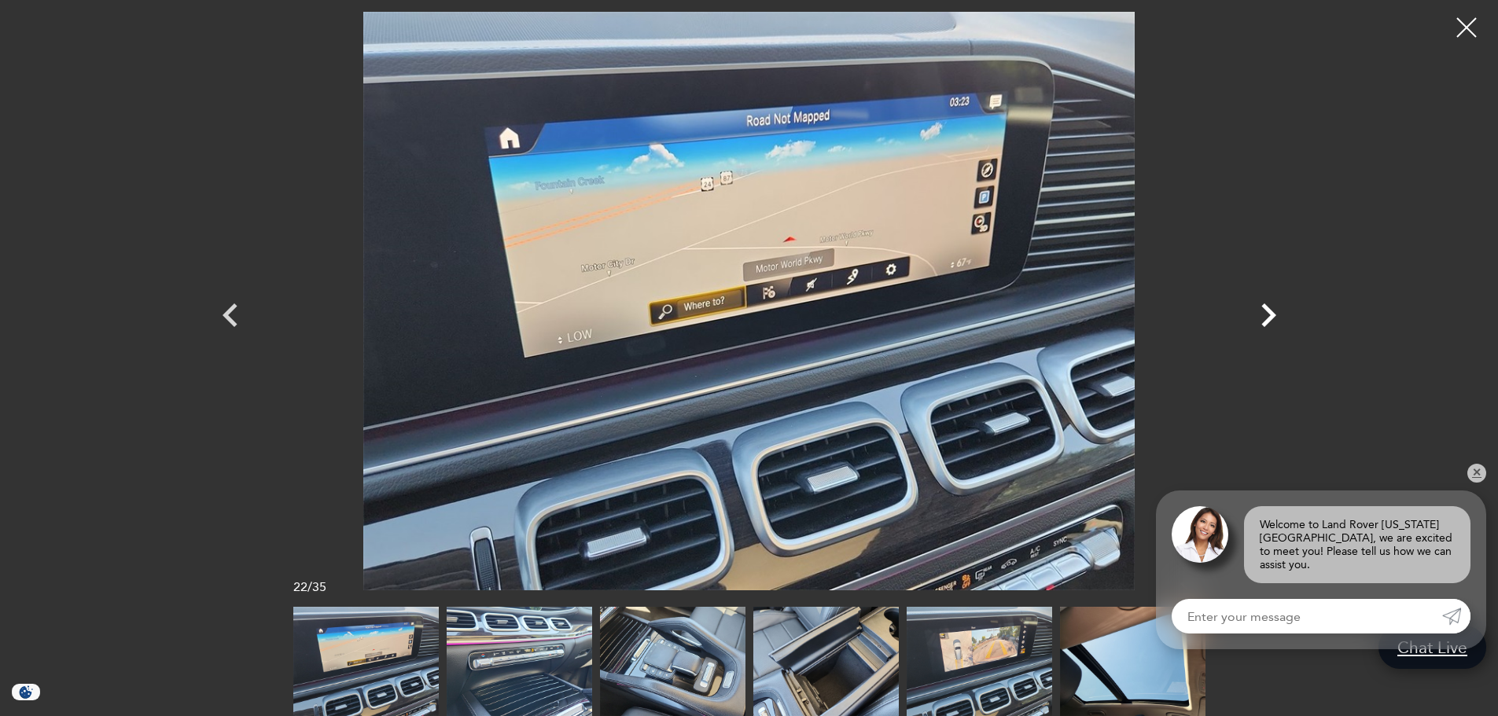
click at [1259, 318] on icon "Next" at bounding box center [1268, 315] width 47 height 47
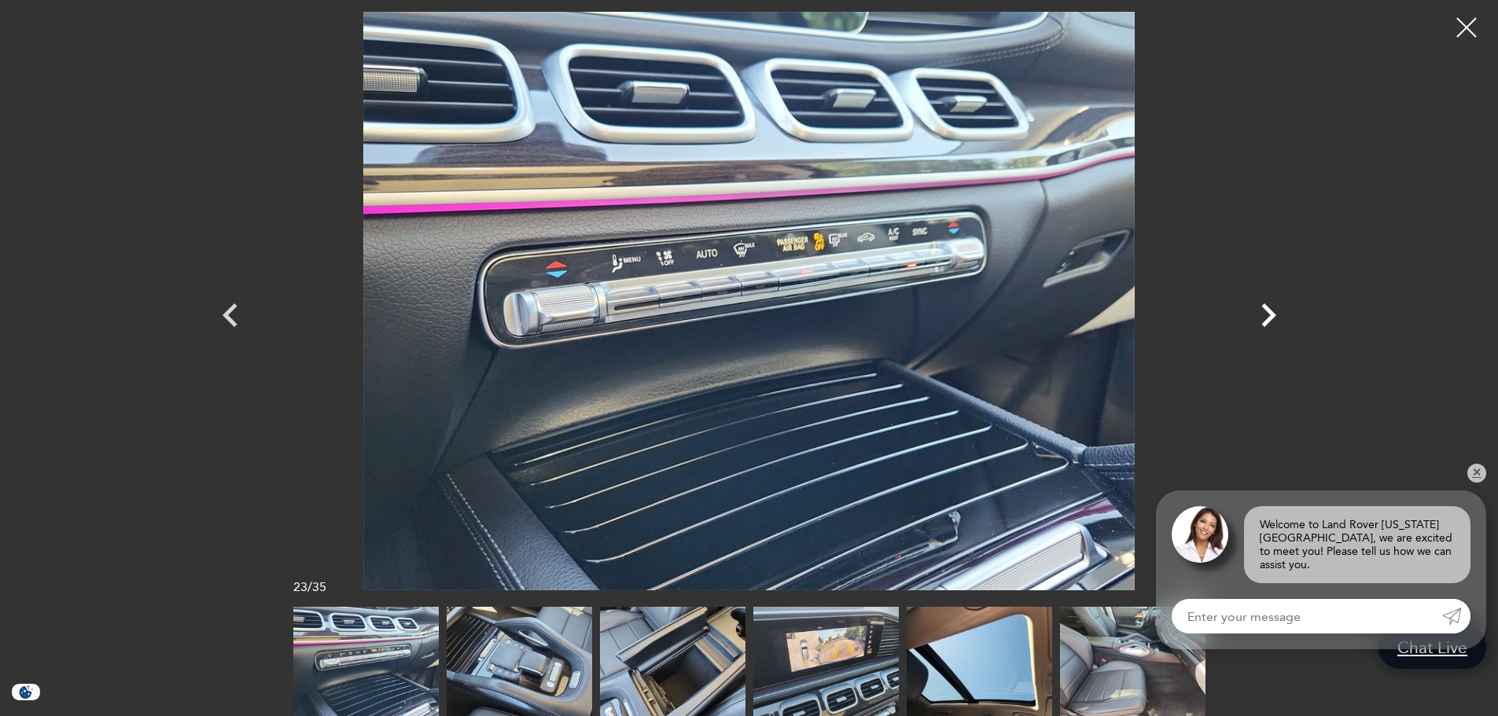
click at [1259, 318] on icon "Next" at bounding box center [1268, 315] width 47 height 47
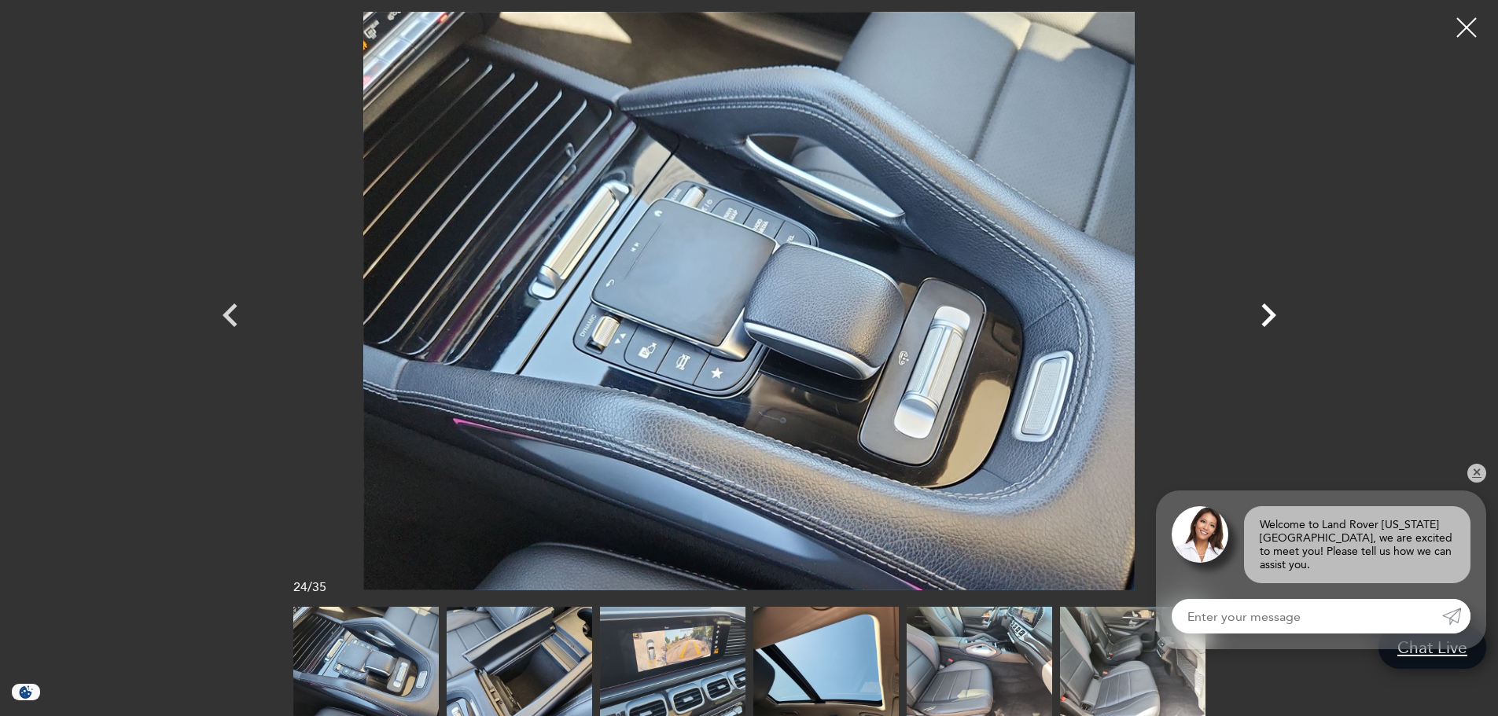
click at [1259, 318] on icon "Next" at bounding box center [1268, 315] width 47 height 47
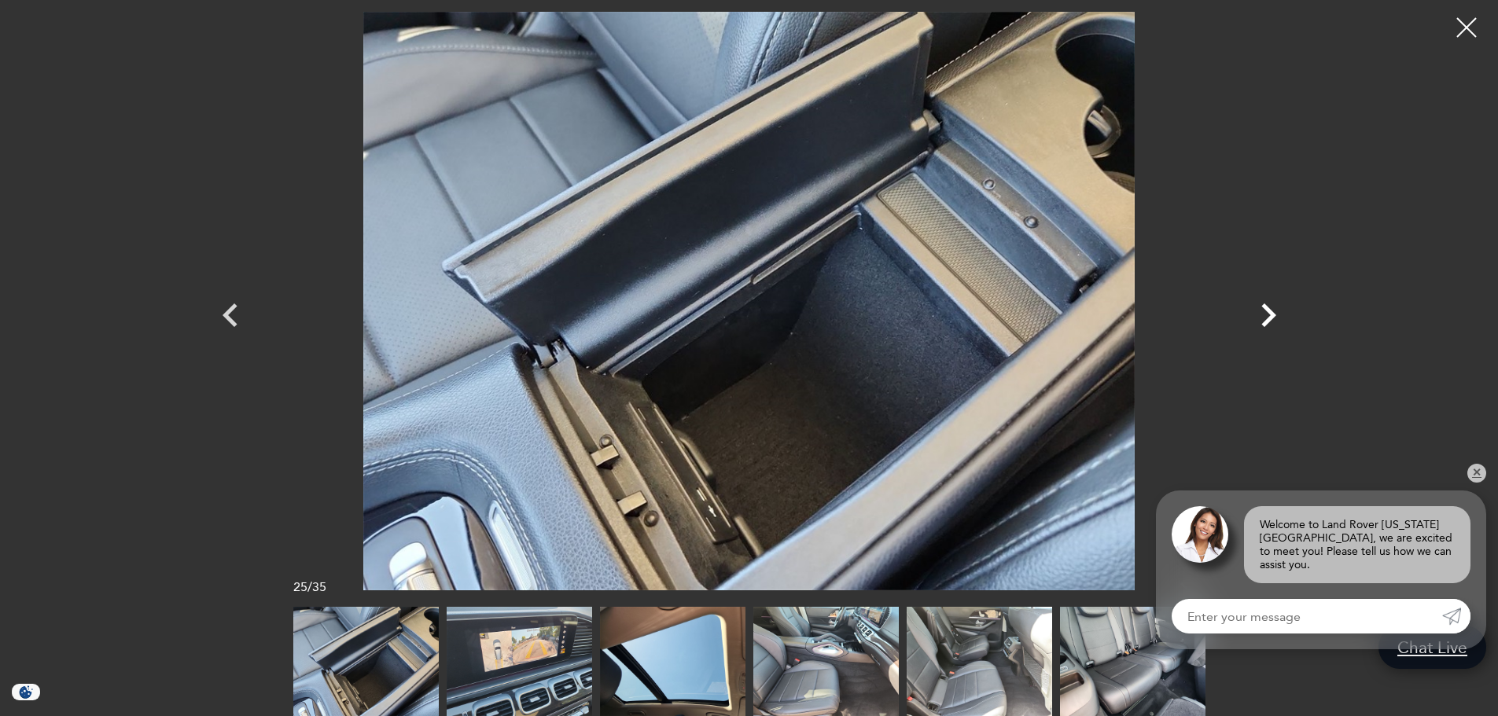
click at [1259, 318] on icon "Next" at bounding box center [1268, 315] width 47 height 47
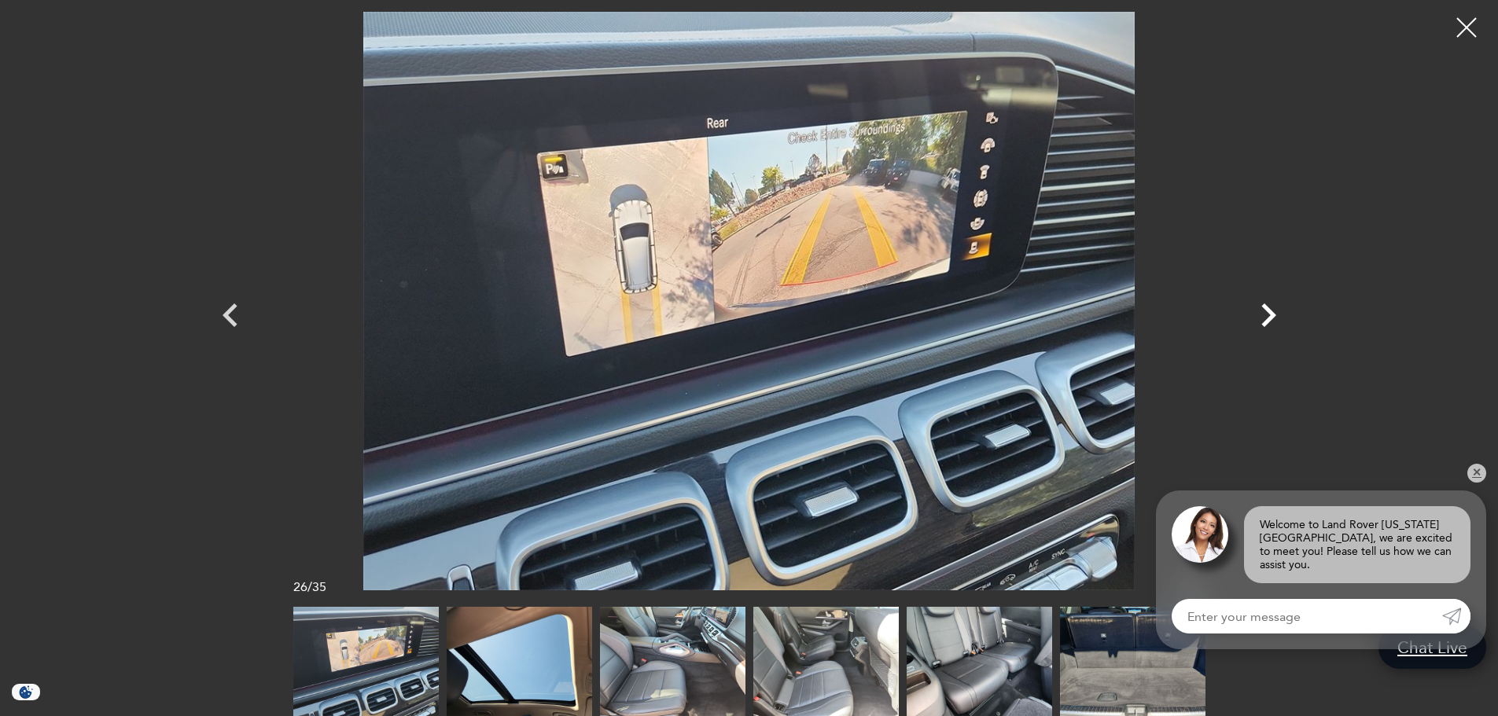
click at [1259, 318] on icon "Next" at bounding box center [1268, 315] width 47 height 47
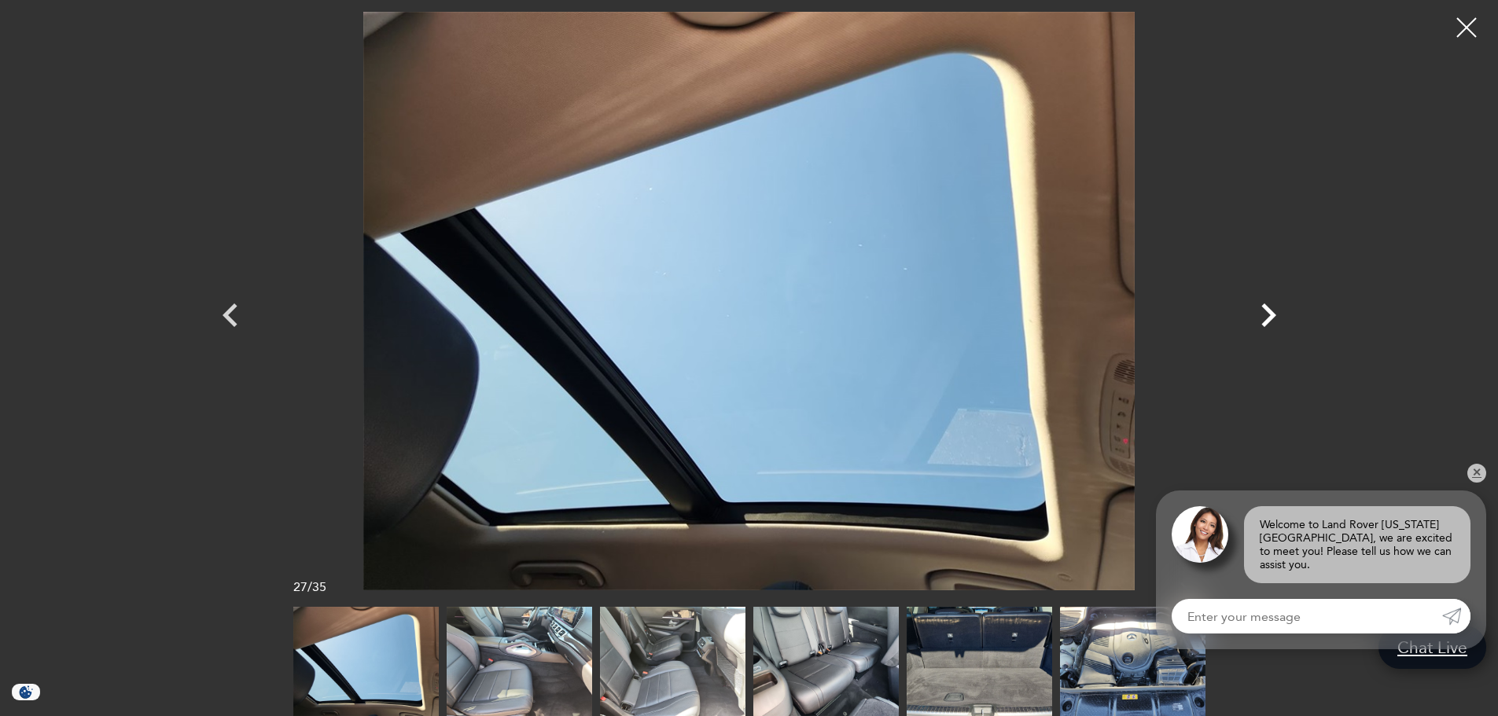
click at [1265, 320] on icon "Next" at bounding box center [1268, 315] width 47 height 47
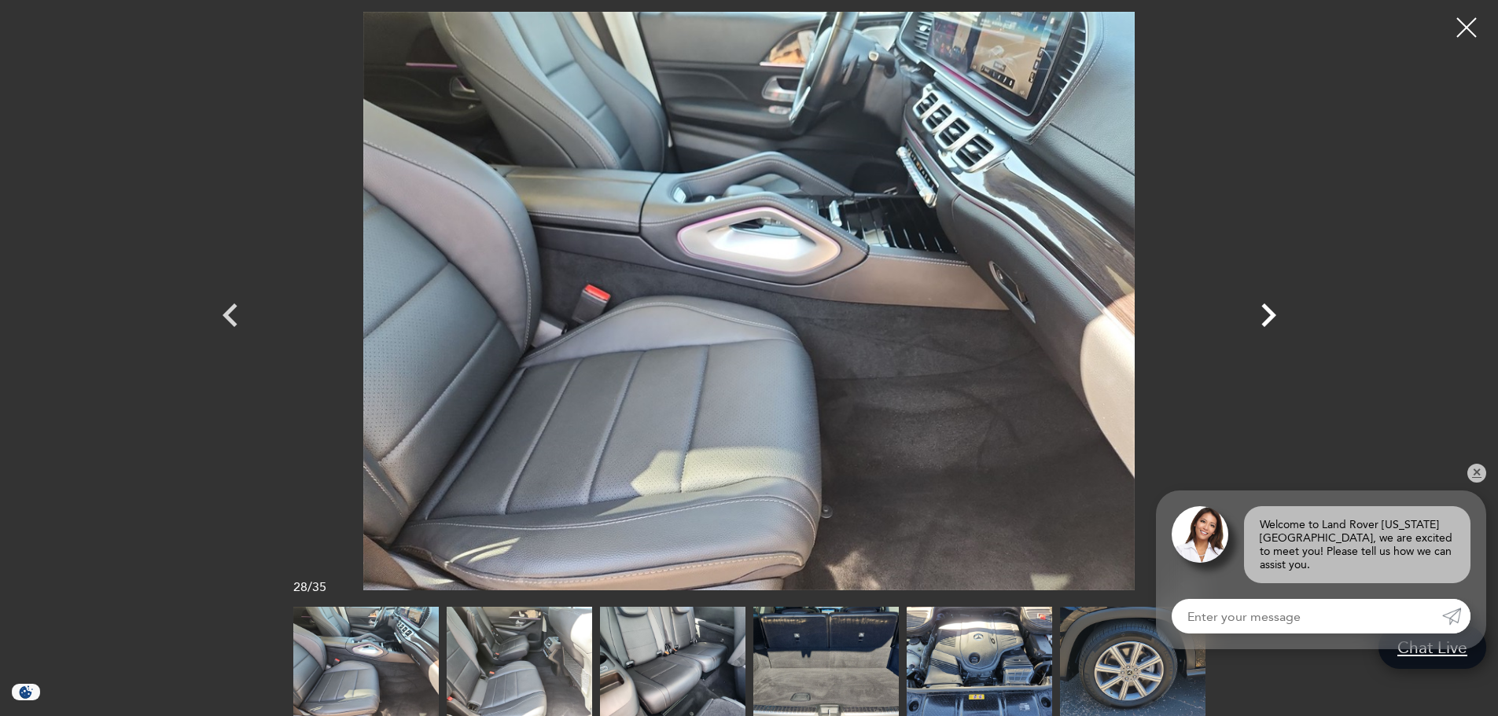
click at [1268, 319] on icon "Next" at bounding box center [1268, 316] width 15 height 24
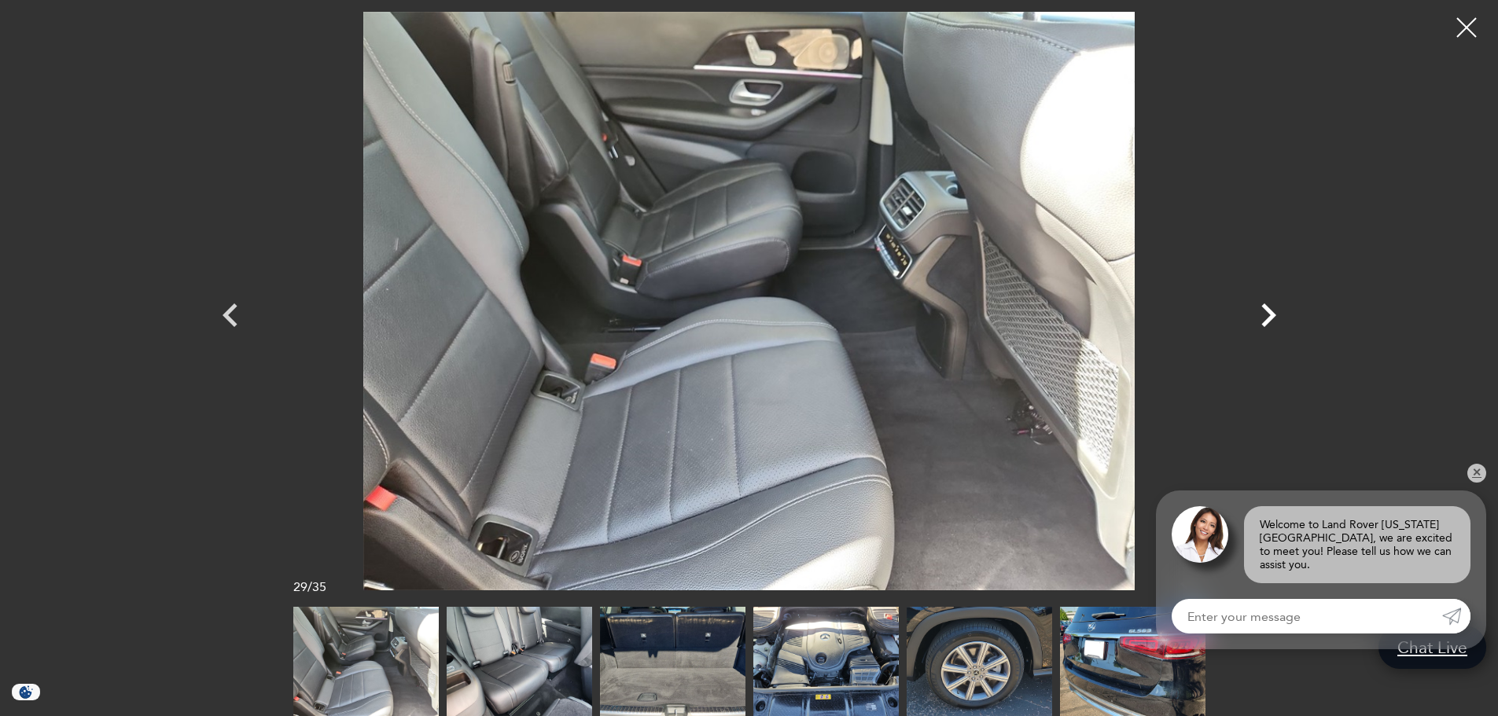
click at [1268, 319] on icon "Next" at bounding box center [1268, 316] width 15 height 24
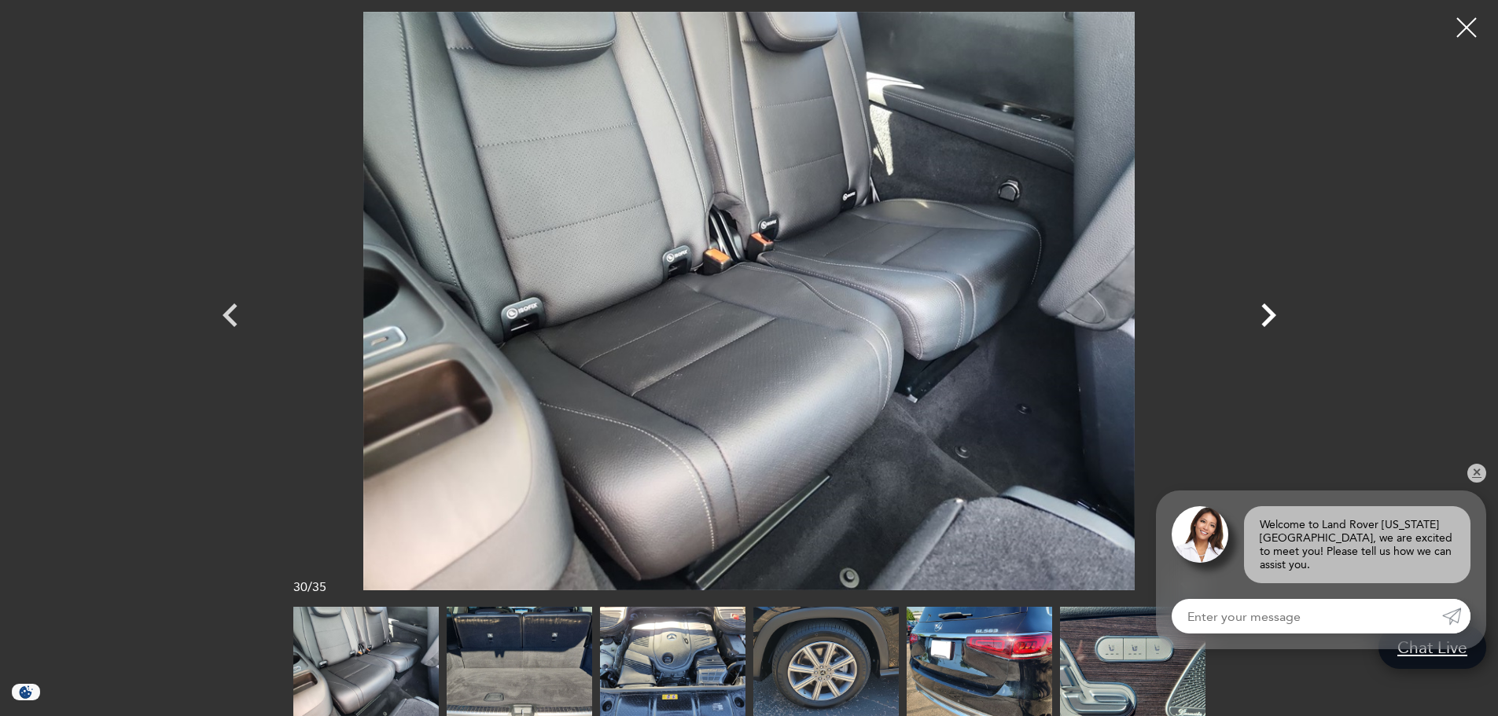
click at [1271, 317] on icon "Next" at bounding box center [1268, 316] width 15 height 24
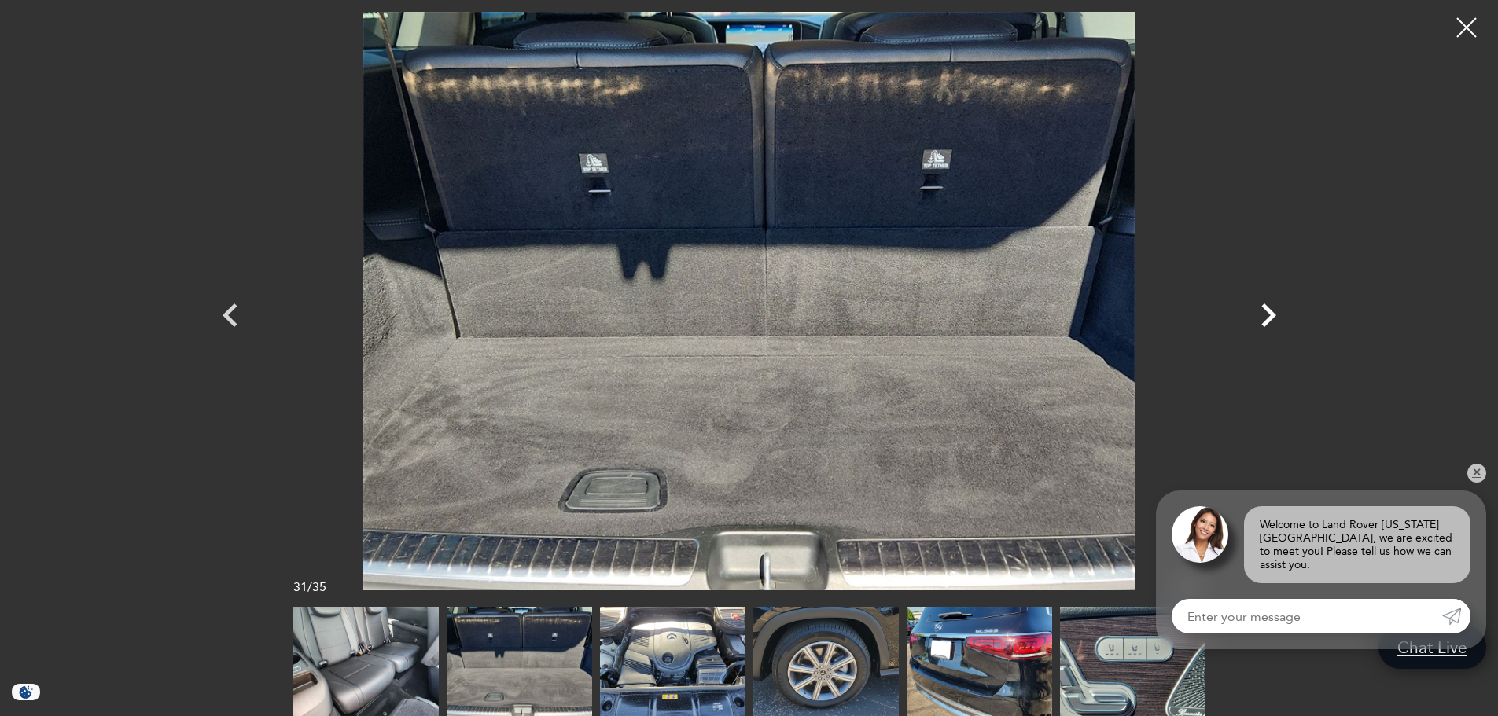
click at [1271, 316] on icon "Next" at bounding box center [1268, 316] width 15 height 24
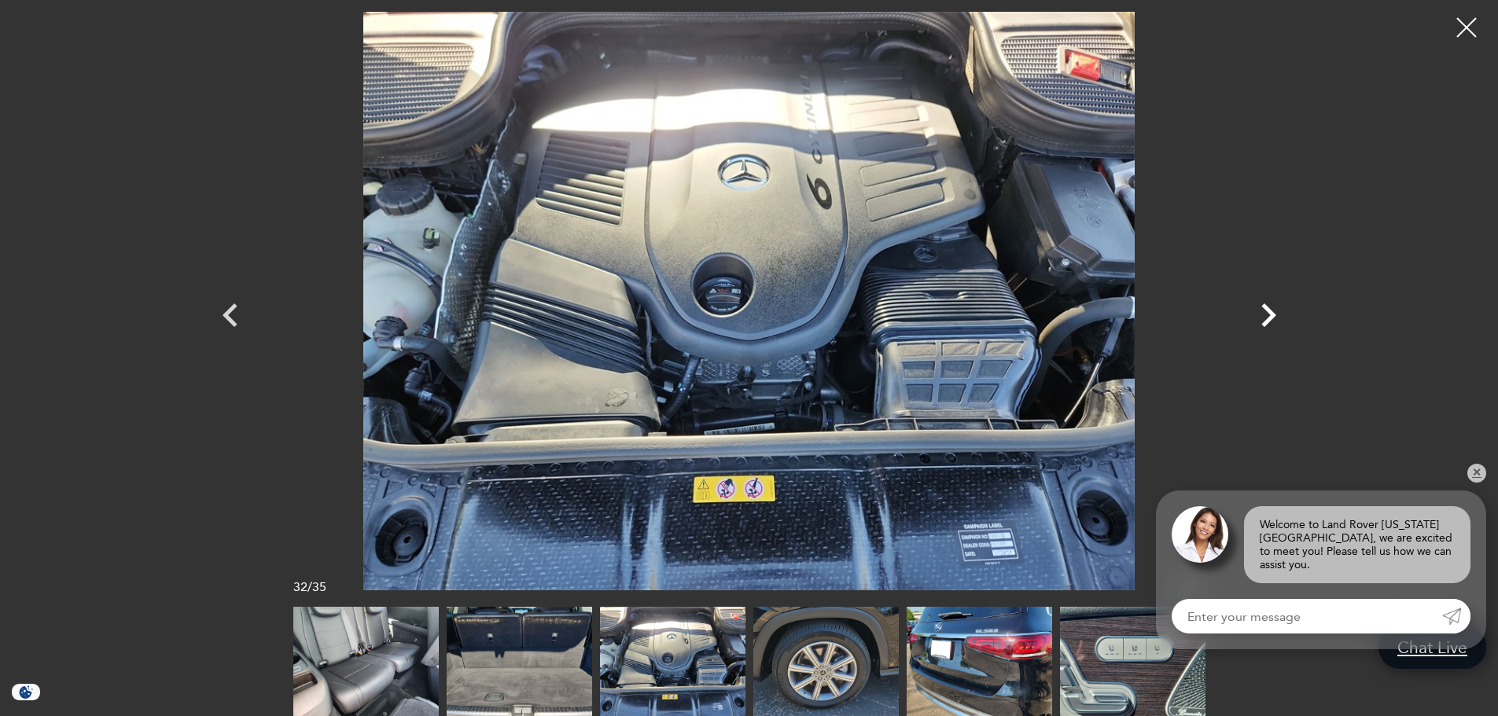
click at [1271, 316] on icon "Next" at bounding box center [1268, 316] width 15 height 24
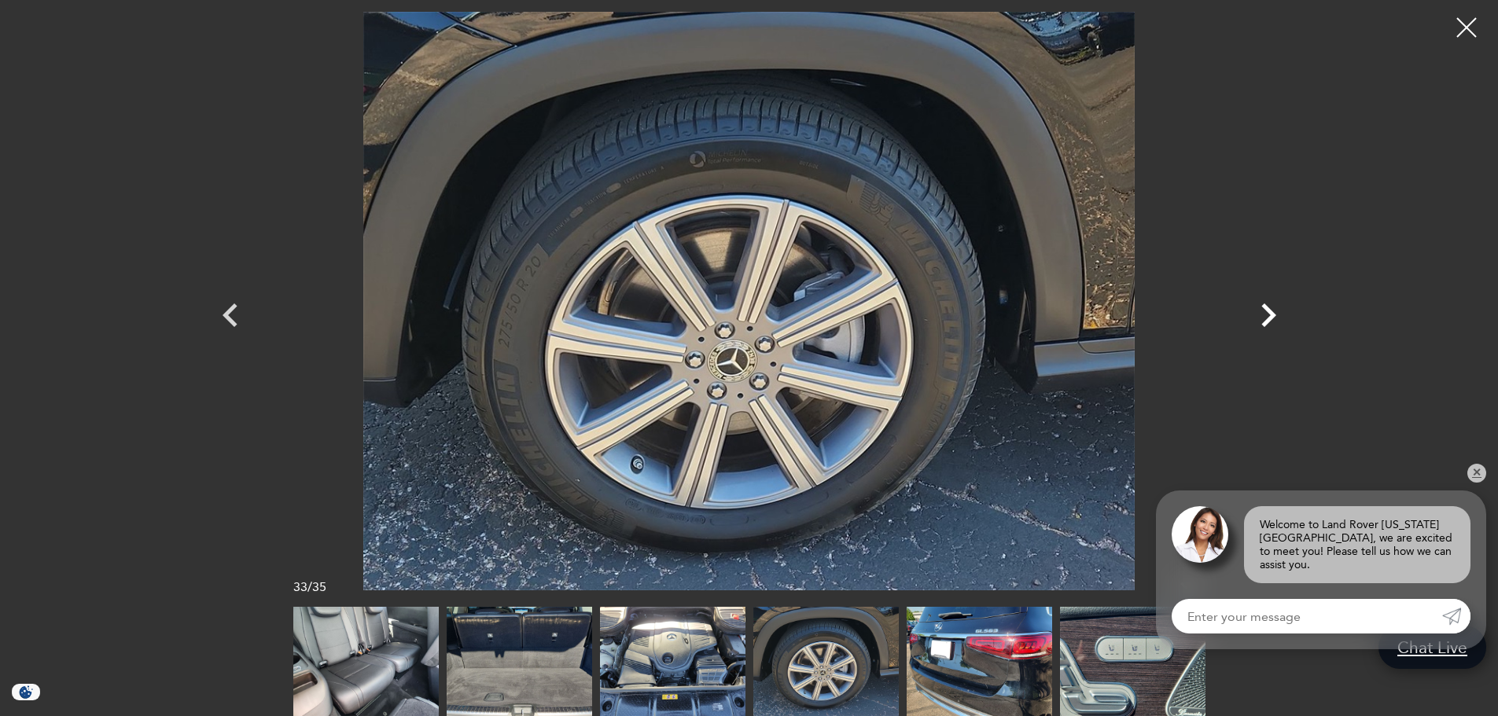
click at [1271, 316] on icon "Next" at bounding box center [1268, 316] width 15 height 24
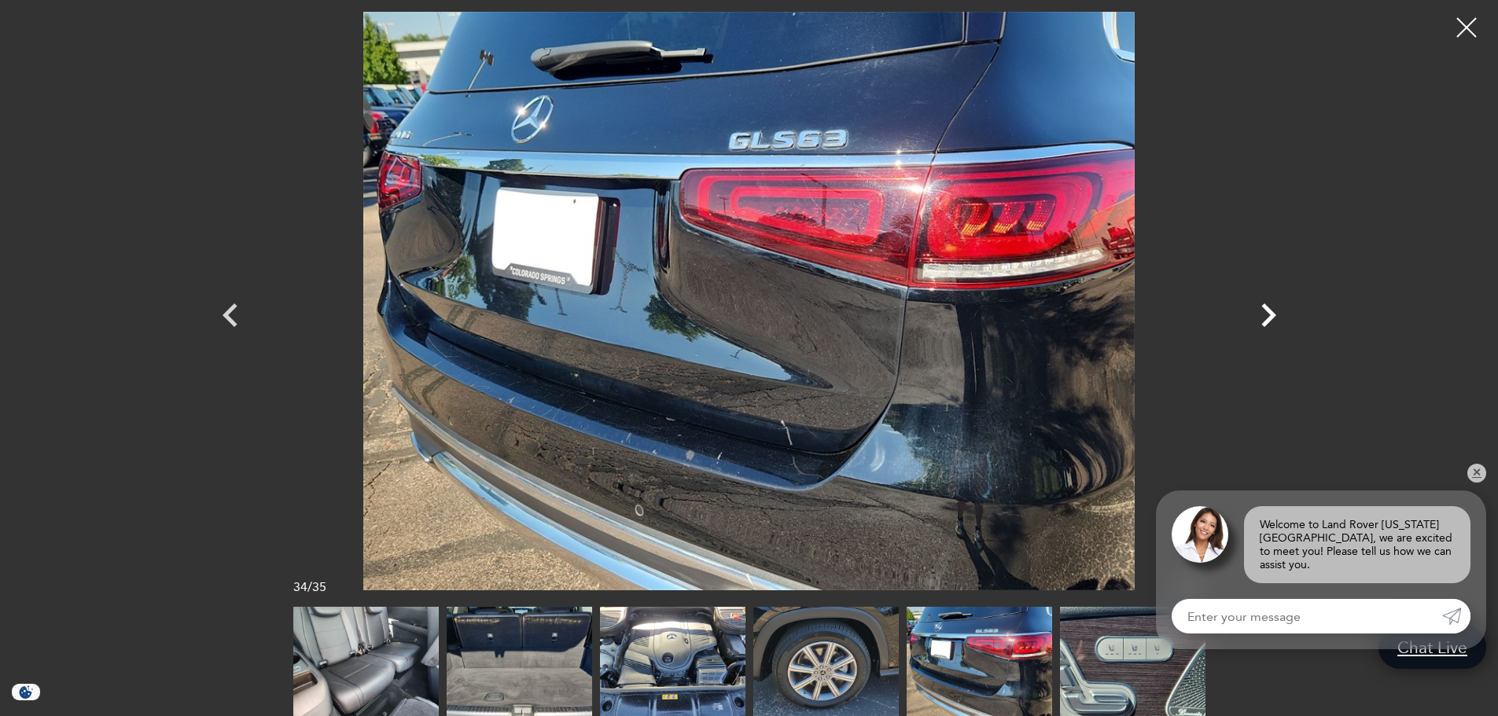
click at [1272, 307] on icon "Next" at bounding box center [1268, 315] width 47 height 47
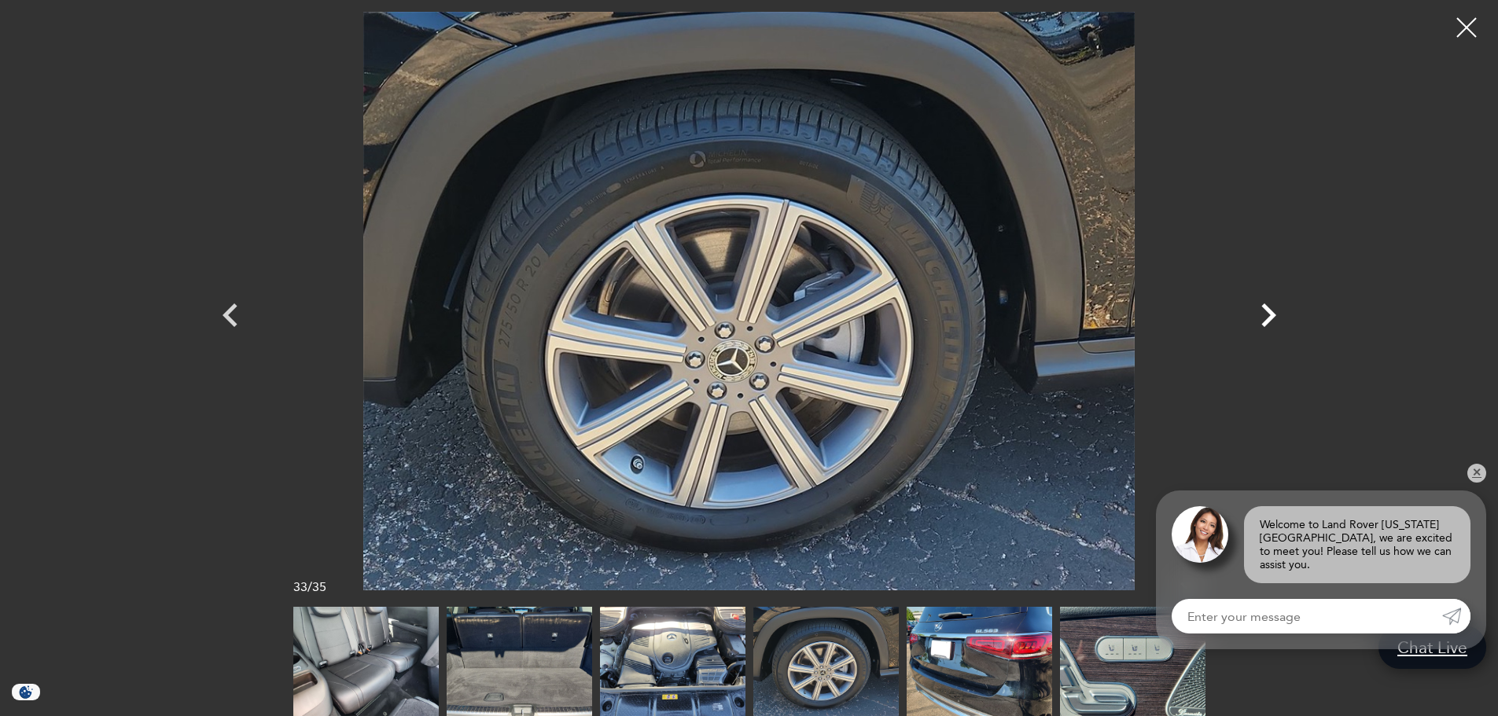
click at [1278, 308] on icon "Next" at bounding box center [1268, 315] width 47 height 47
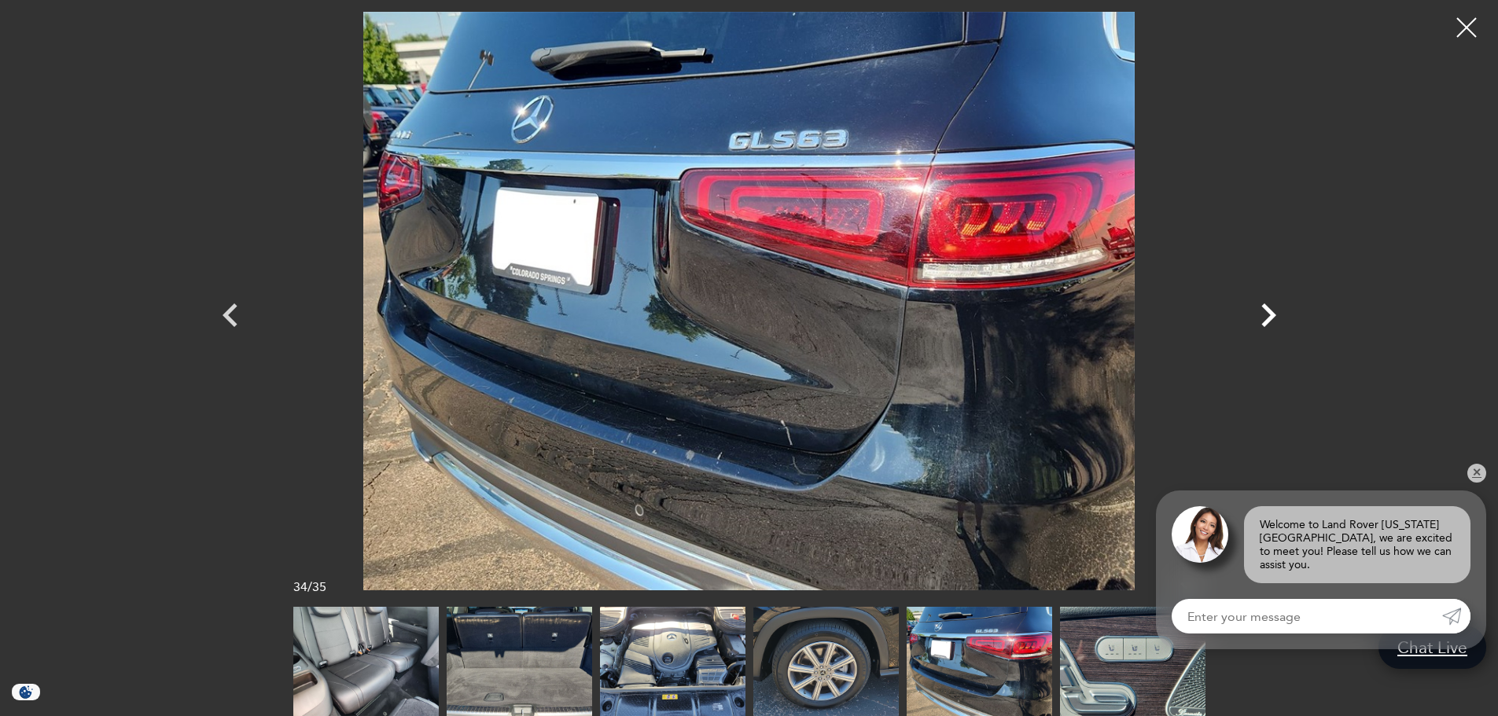
click at [1277, 315] on icon "Next" at bounding box center [1268, 315] width 47 height 47
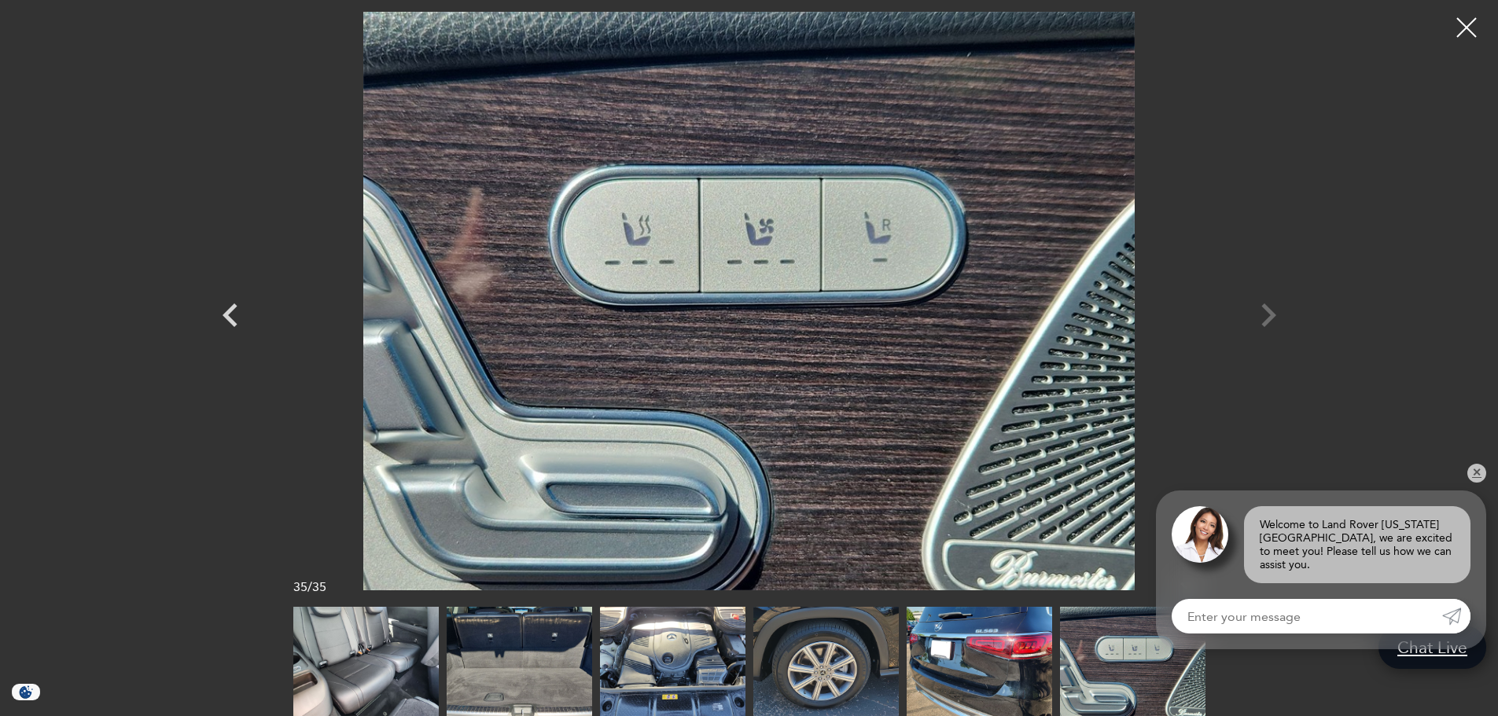
click at [1275, 316] on div at bounding box center [749, 301] width 1101 height 579
click at [1267, 318] on div at bounding box center [749, 301] width 1101 height 579
click at [1267, 315] on div at bounding box center [749, 301] width 1101 height 579
click at [228, 307] on icon "Previous" at bounding box center [230, 315] width 47 height 47
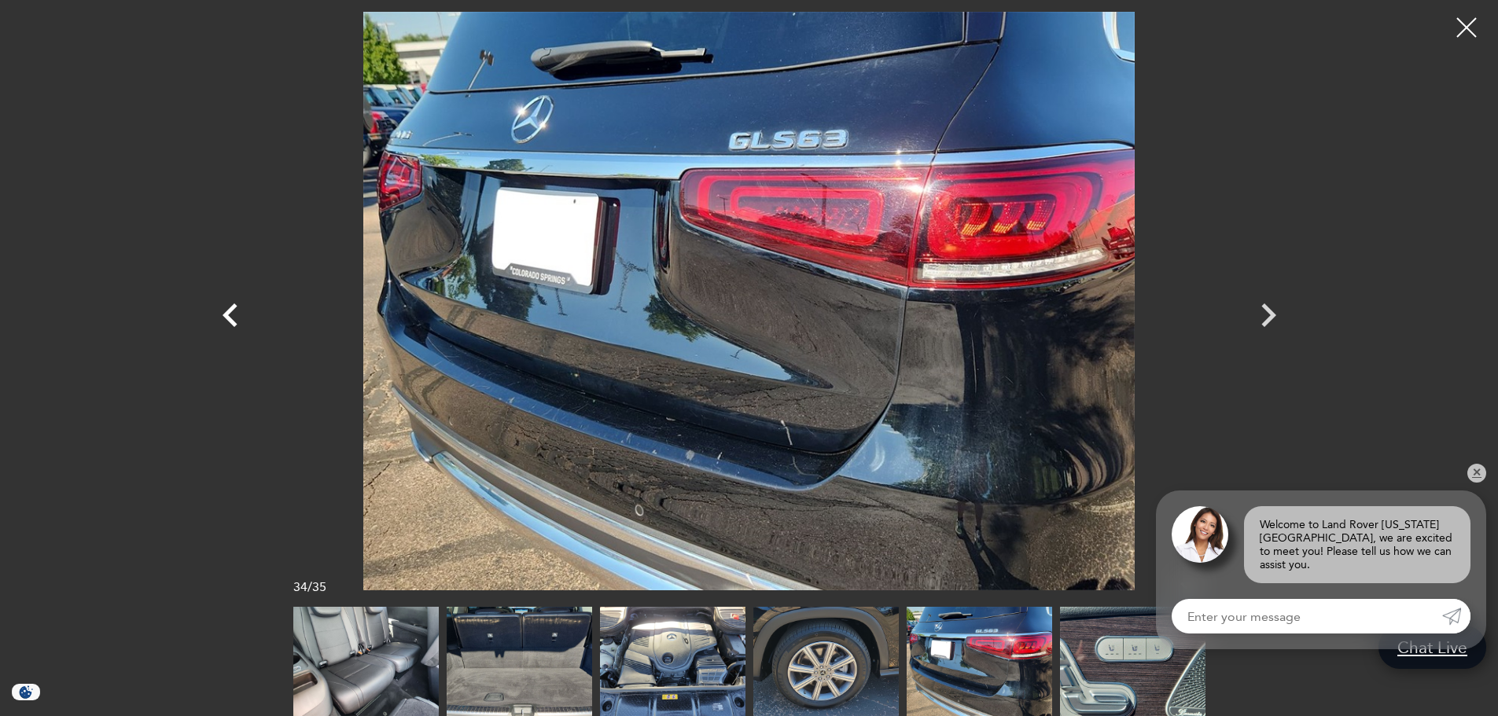
click at [228, 307] on icon "Previous" at bounding box center [230, 315] width 47 height 47
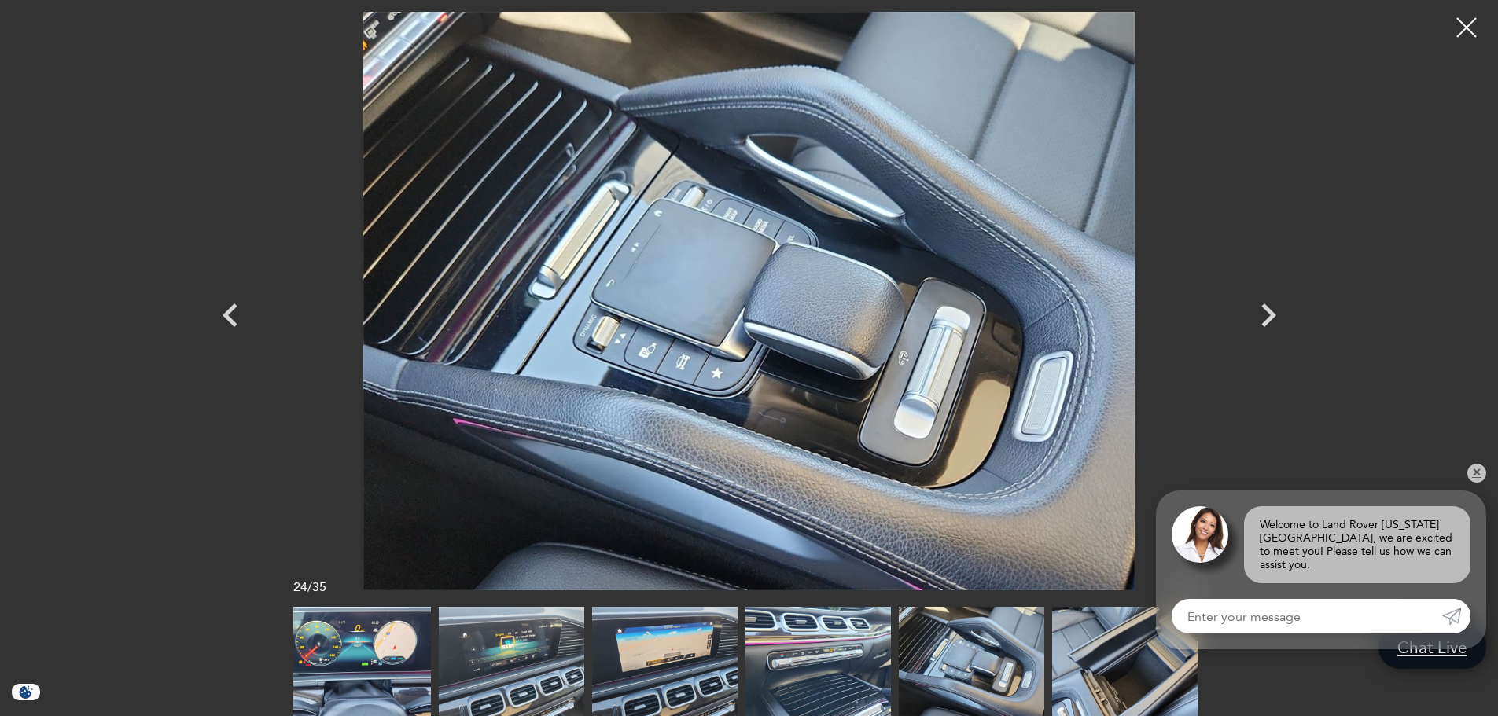
click at [1147, 636] on img at bounding box center [1124, 661] width 145 height 109
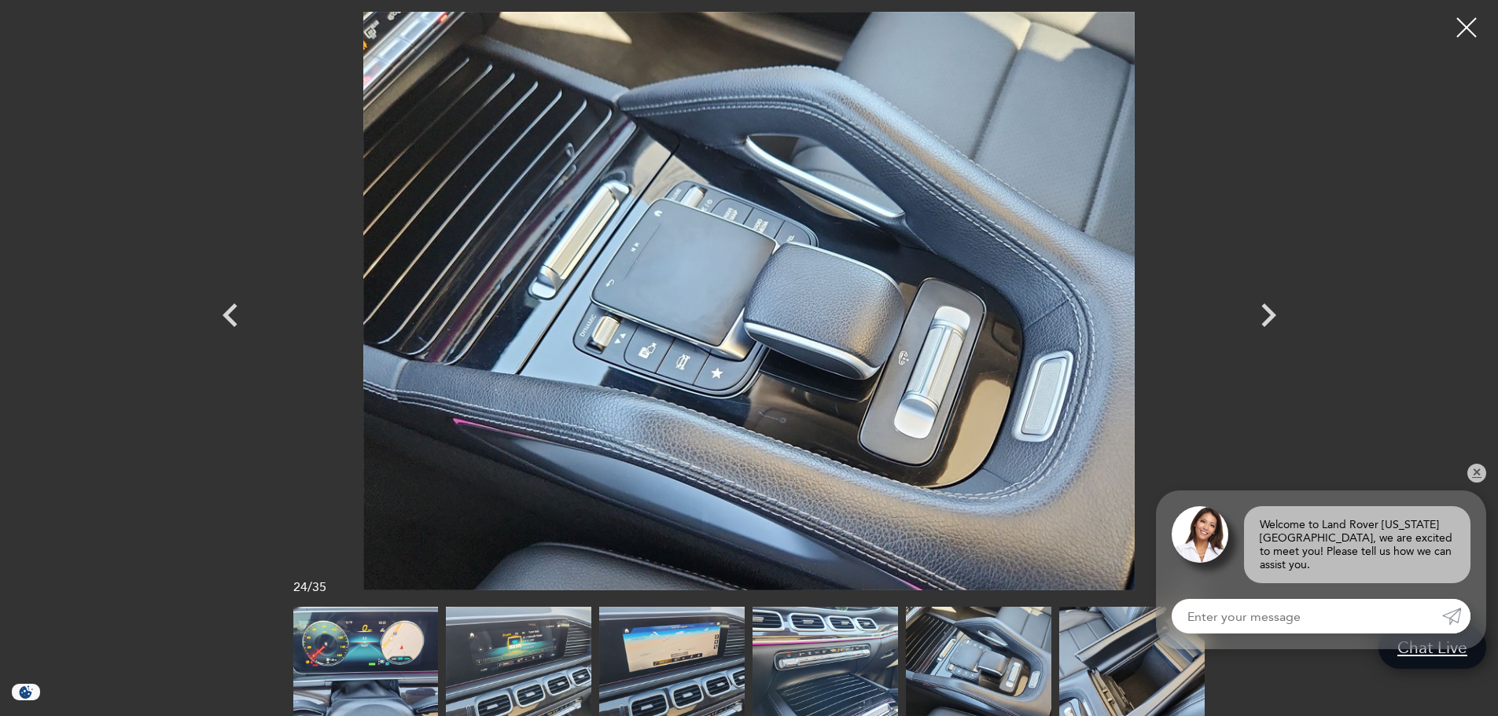
click at [327, 654] on img at bounding box center [365, 661] width 145 height 109
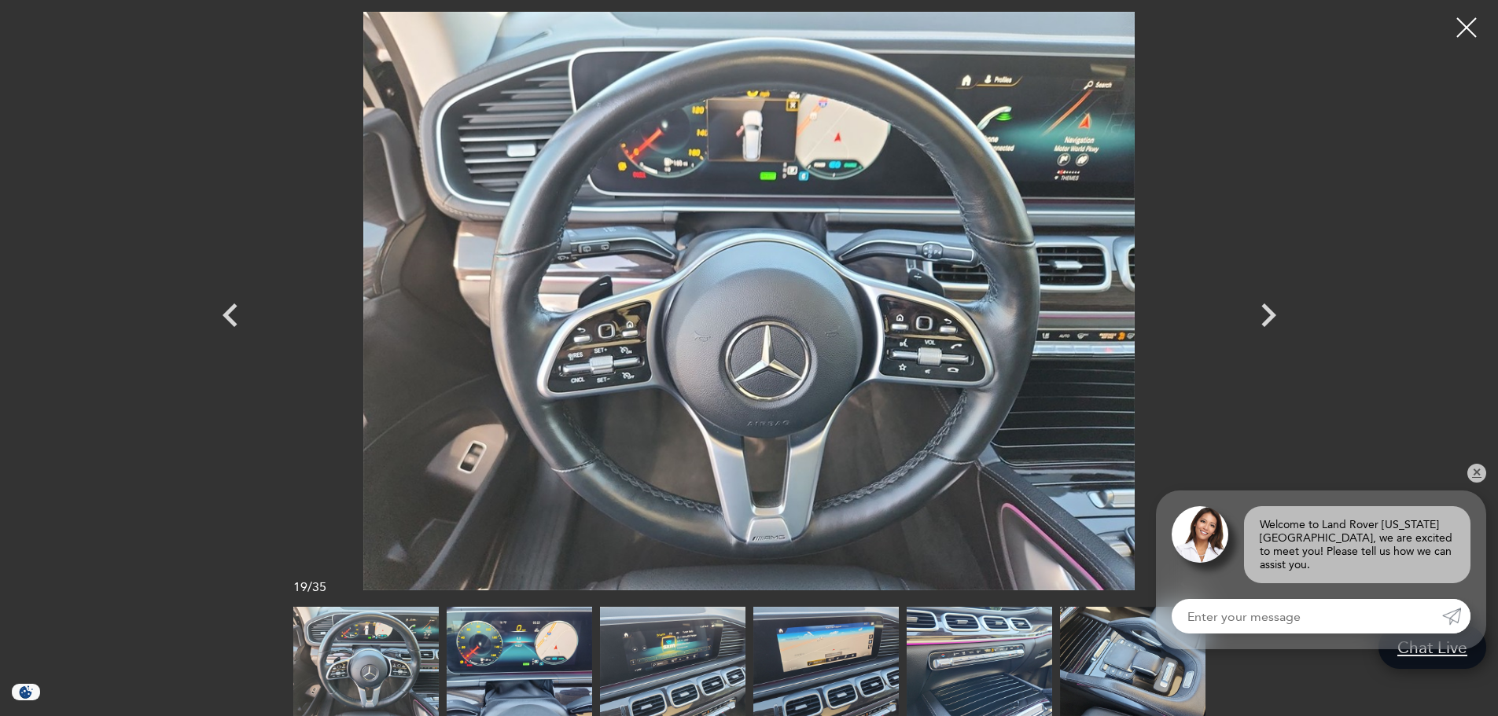
click at [337, 654] on img at bounding box center [365, 661] width 145 height 109
